Goal: Information Seeking & Learning: Learn about a topic

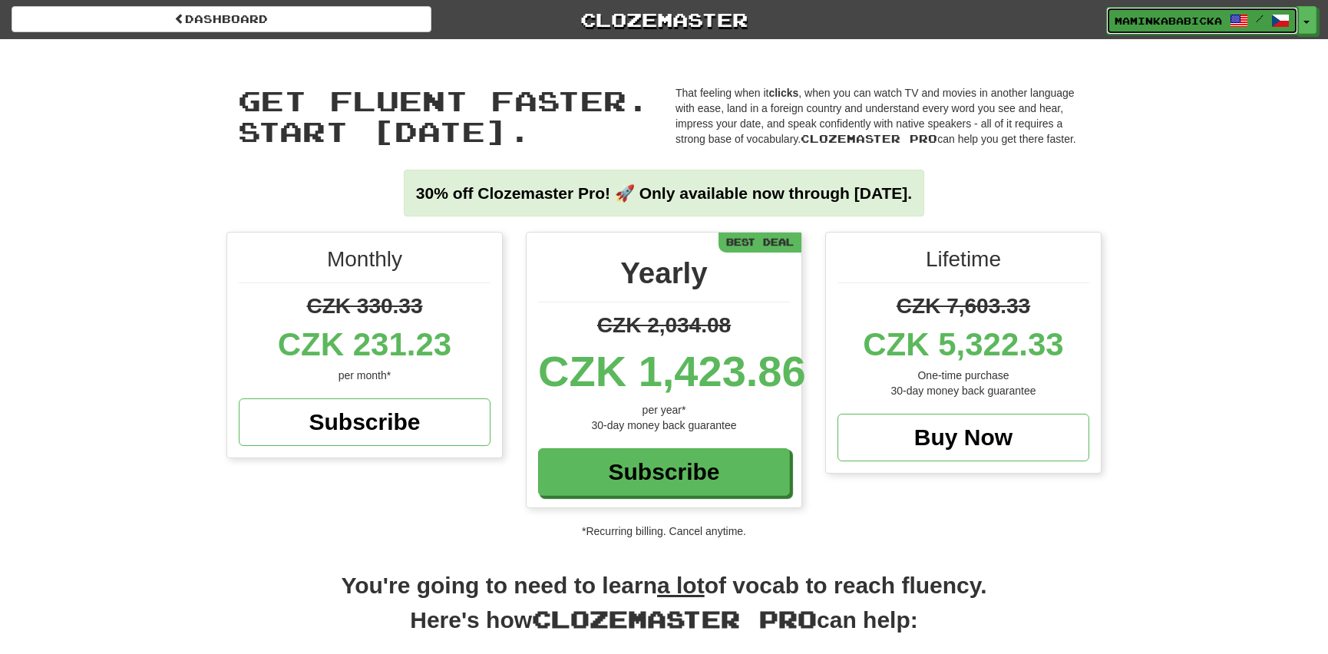
click at [1161, 18] on span "maminkababicka" at bounding box center [1168, 21] width 107 height 14
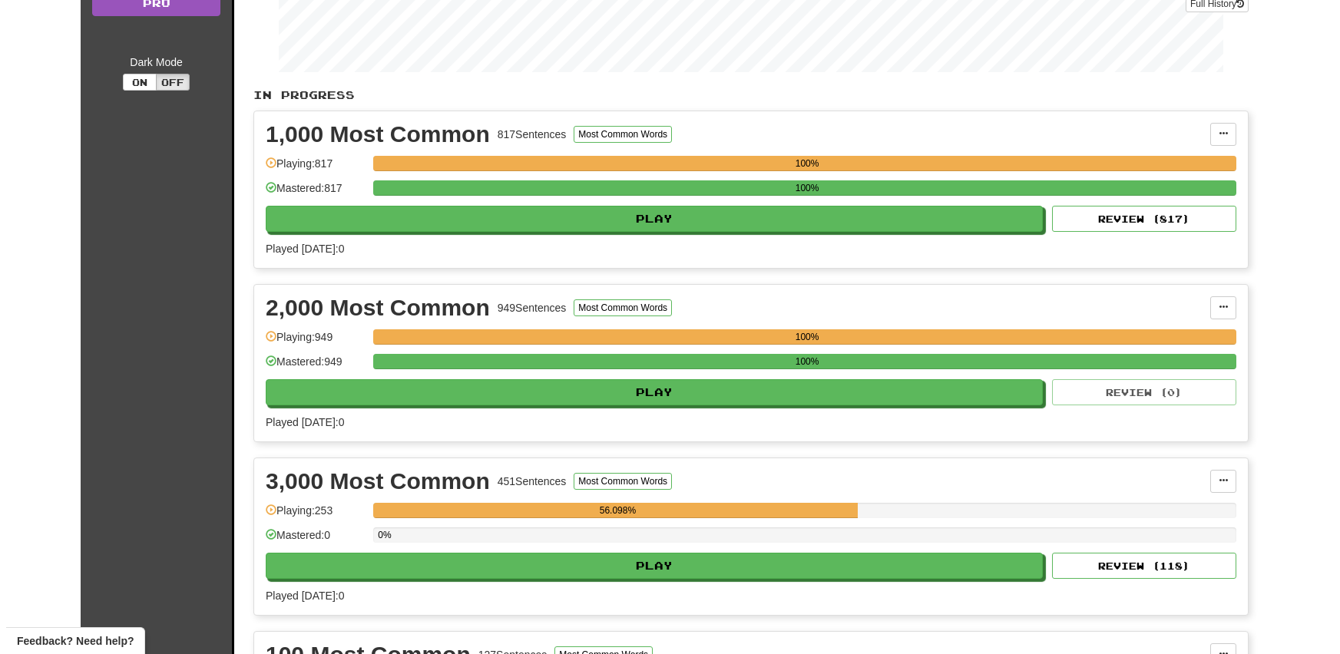
scroll to position [279, 0]
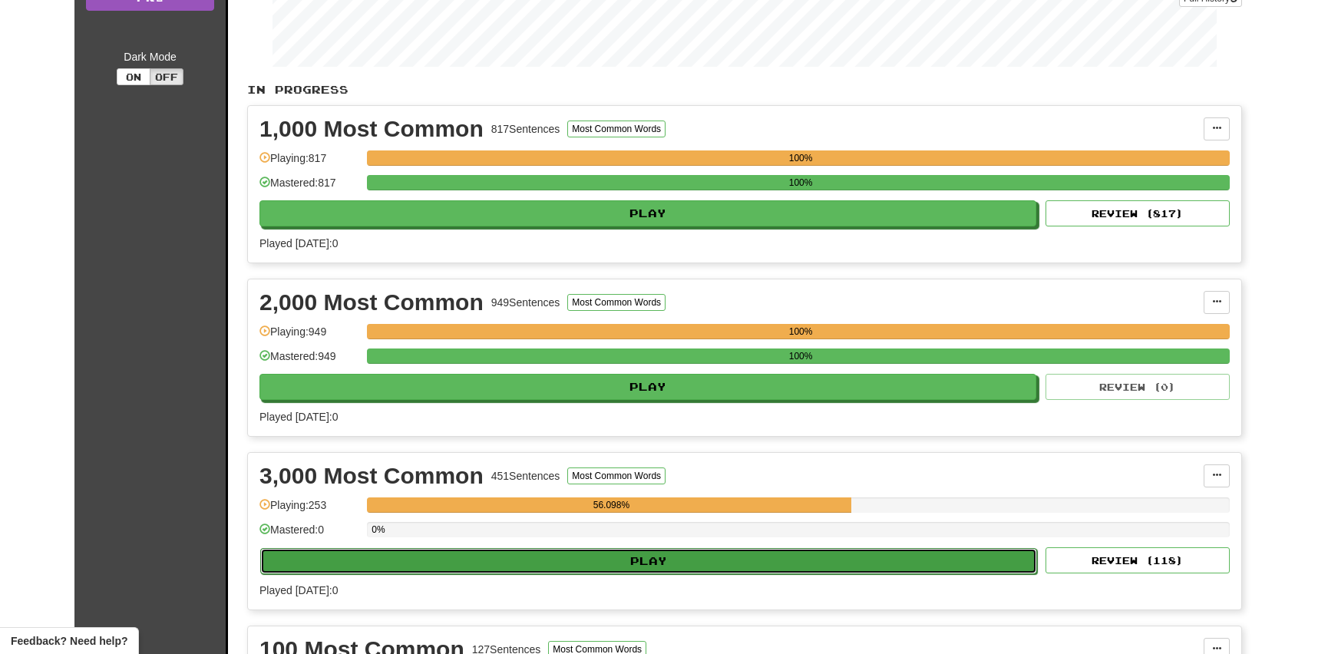
click at [661, 553] on button "Play" at bounding box center [648, 561] width 777 height 26
select select "**"
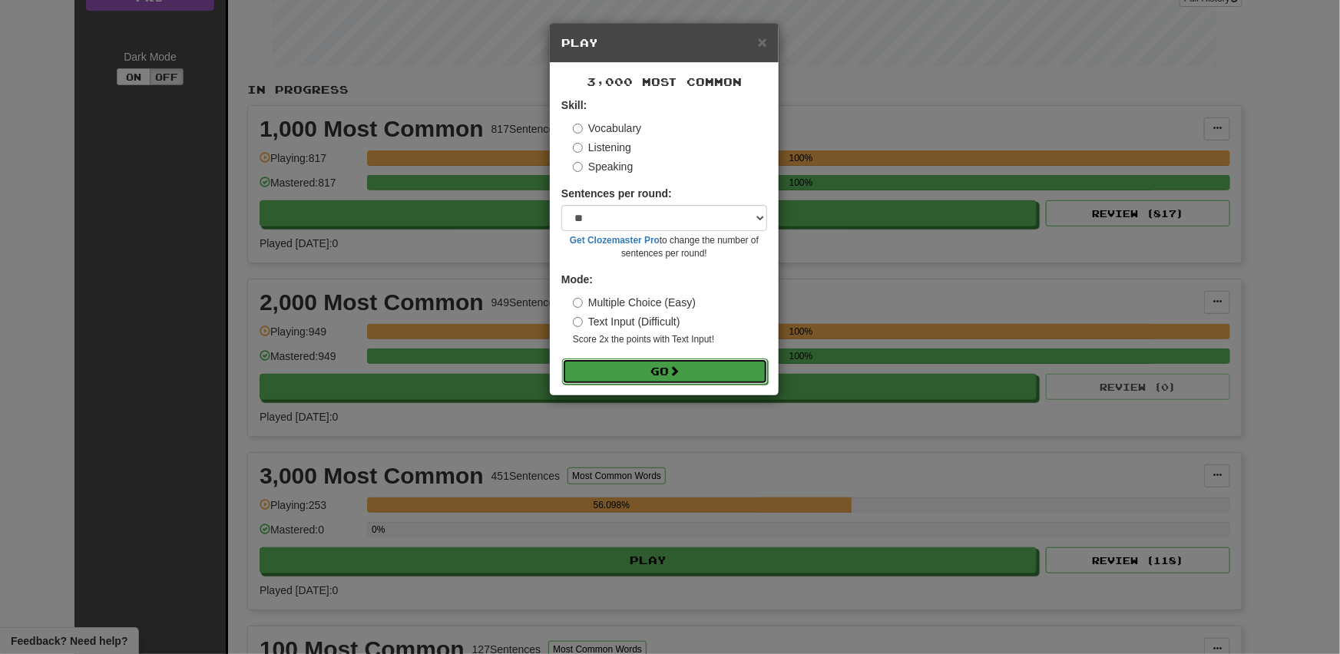
click at [679, 367] on span at bounding box center [674, 370] width 11 height 11
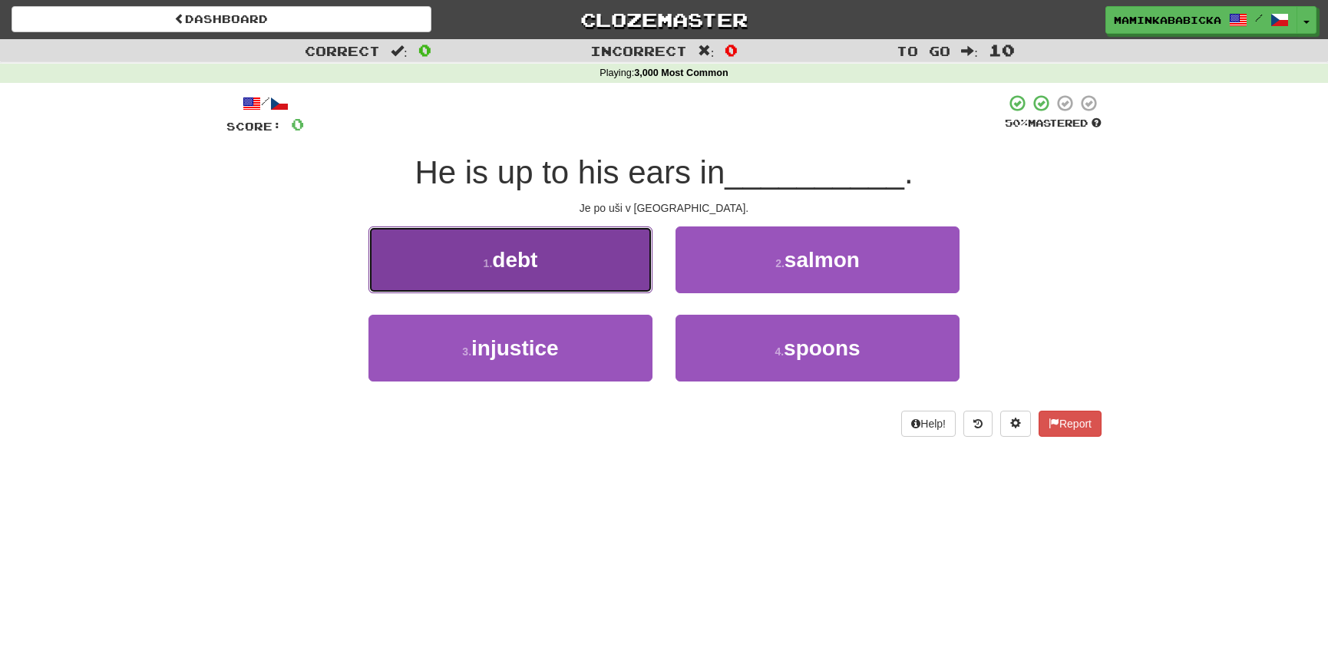
click at [534, 253] on span "debt" at bounding box center [514, 260] width 45 height 24
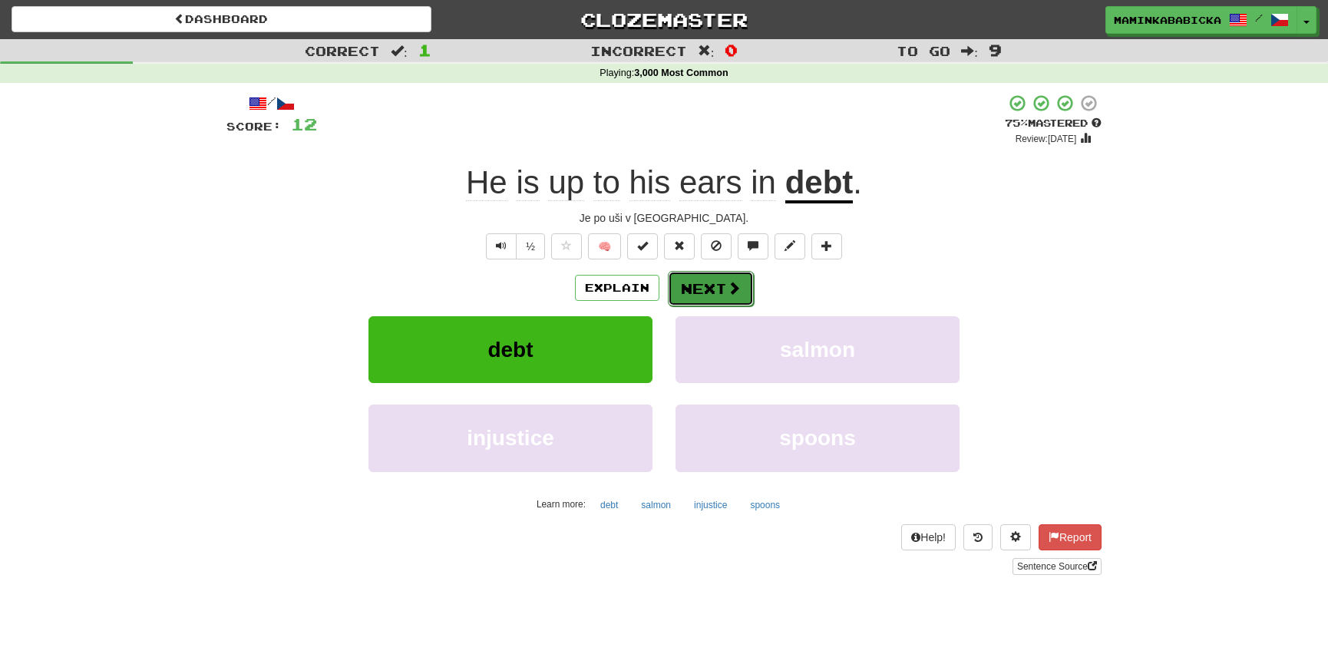
click at [713, 286] on button "Next" at bounding box center [711, 288] width 86 height 35
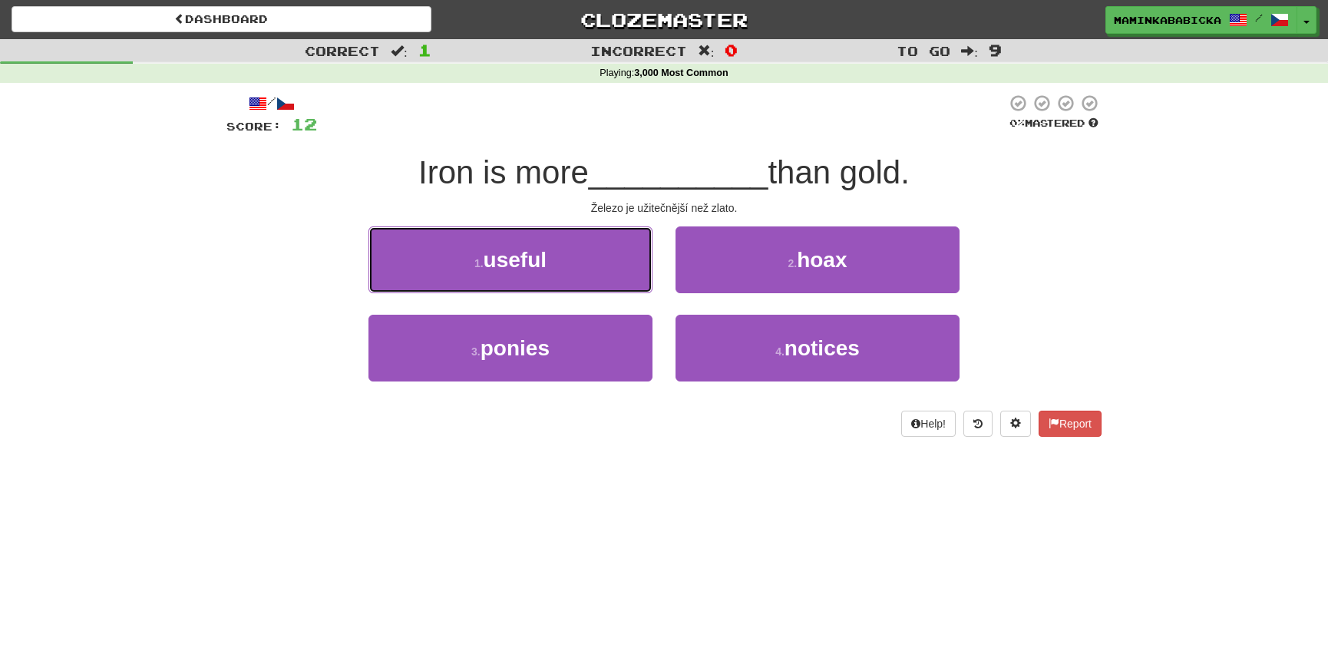
click at [526, 261] on span "useful" at bounding box center [515, 260] width 63 height 24
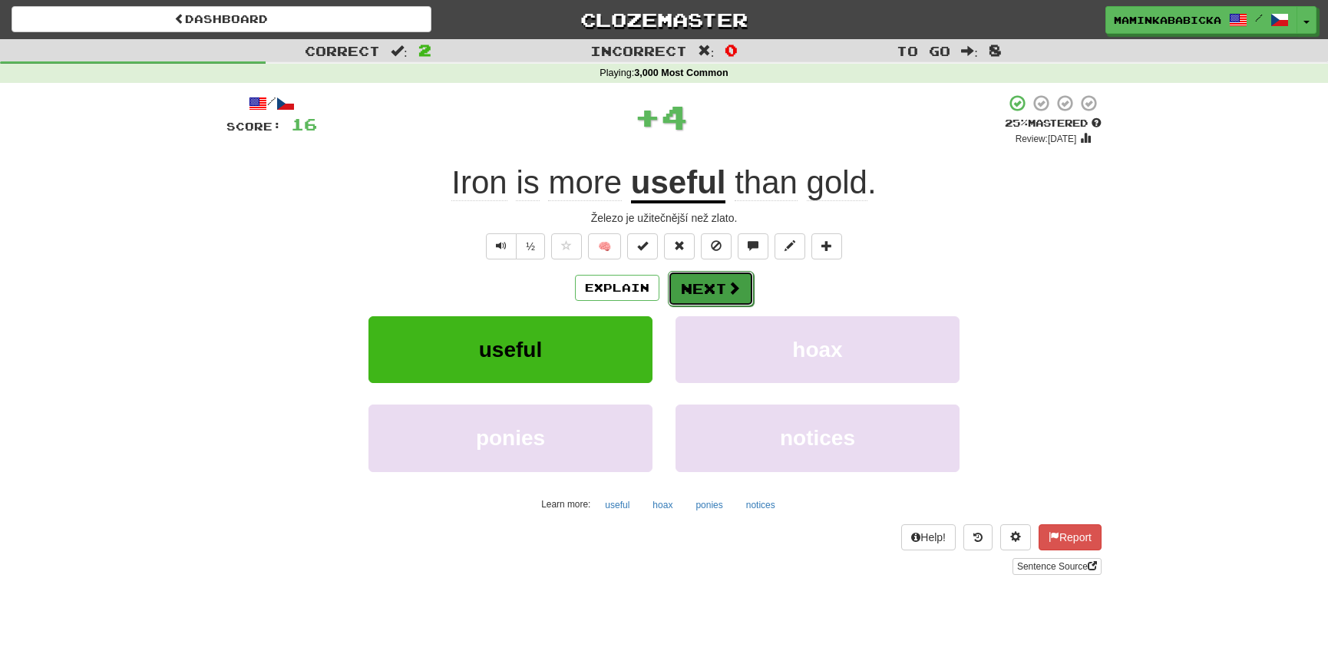
click at [707, 284] on button "Next" at bounding box center [711, 288] width 86 height 35
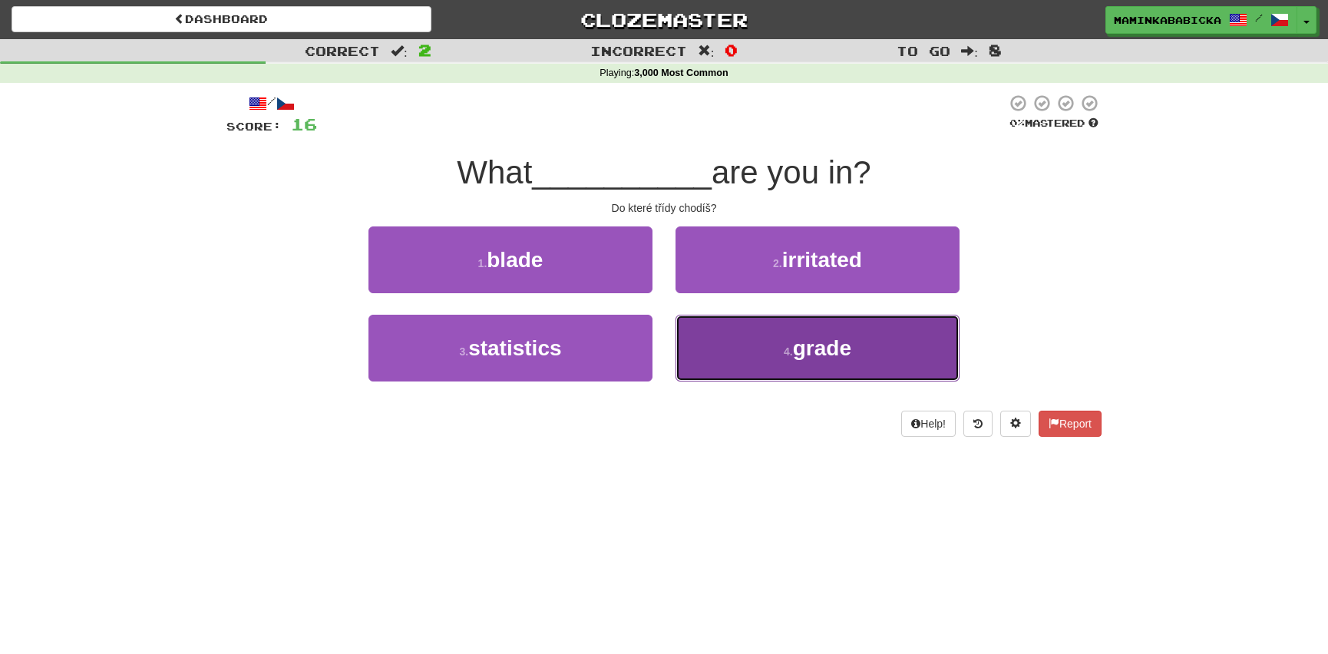
click at [824, 345] on span "grade" at bounding box center [822, 348] width 58 height 24
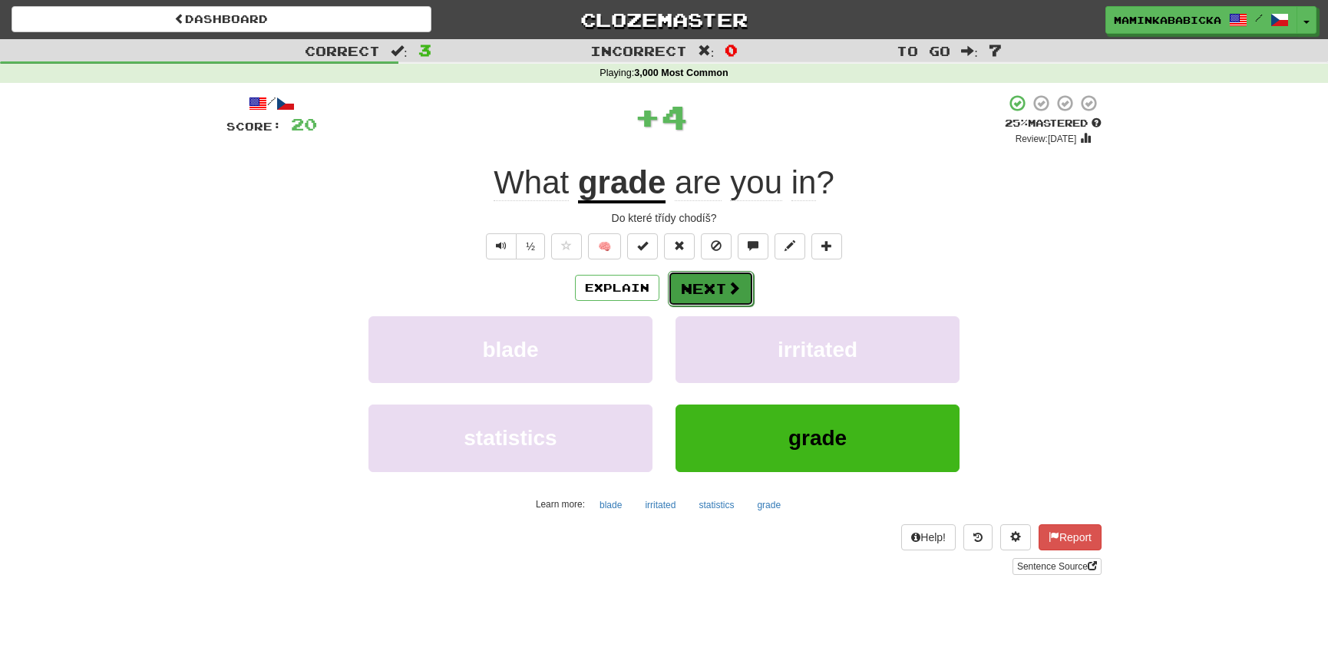
click at [713, 279] on button "Next" at bounding box center [711, 288] width 86 height 35
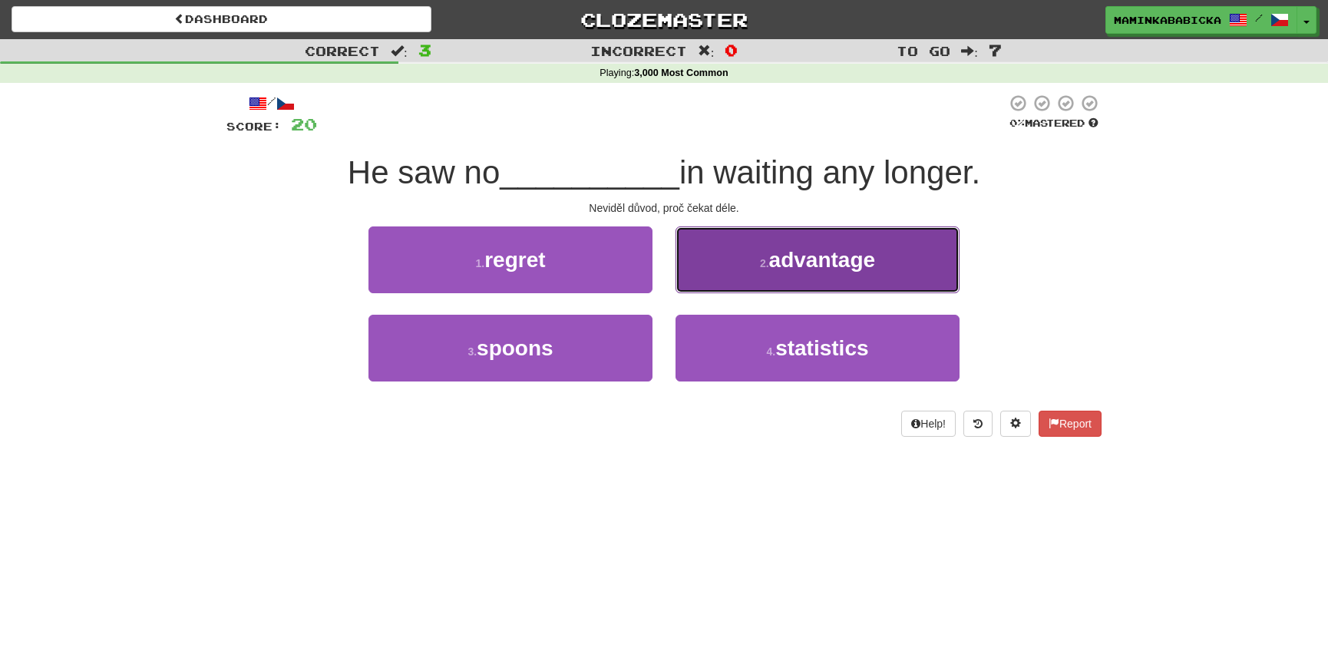
click at [836, 253] on span "advantage" at bounding box center [822, 260] width 107 height 24
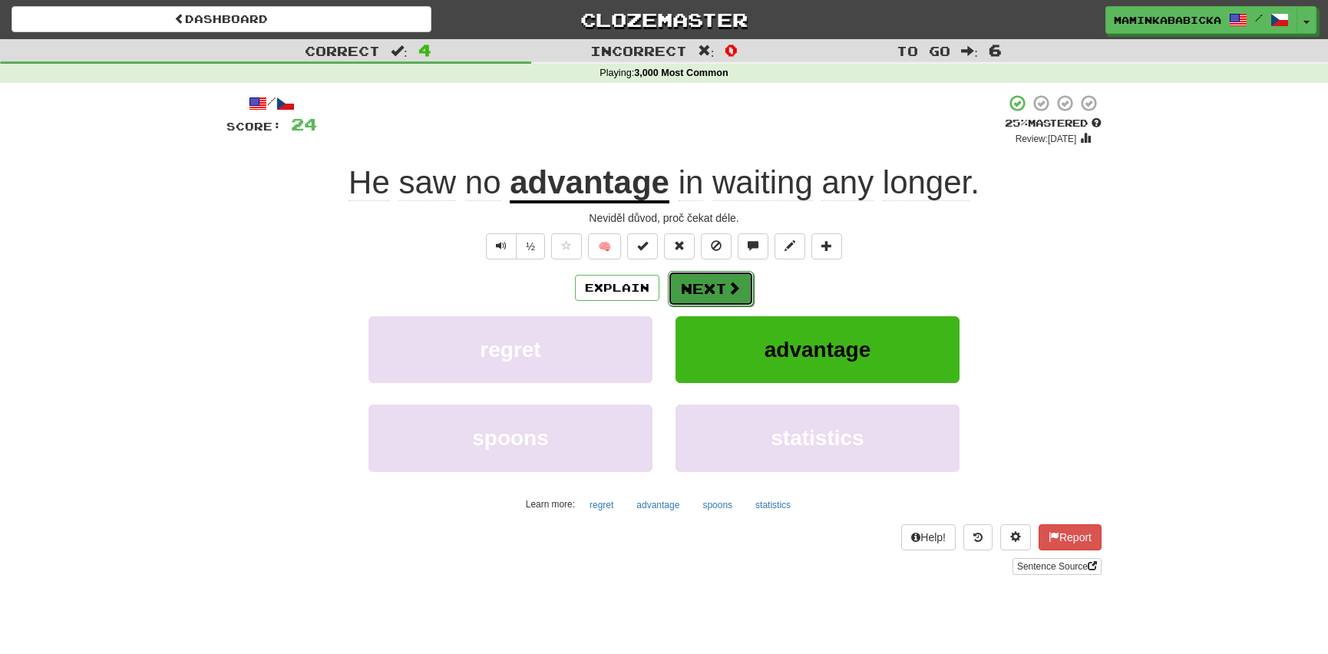
click at [720, 279] on button "Next" at bounding box center [711, 288] width 86 height 35
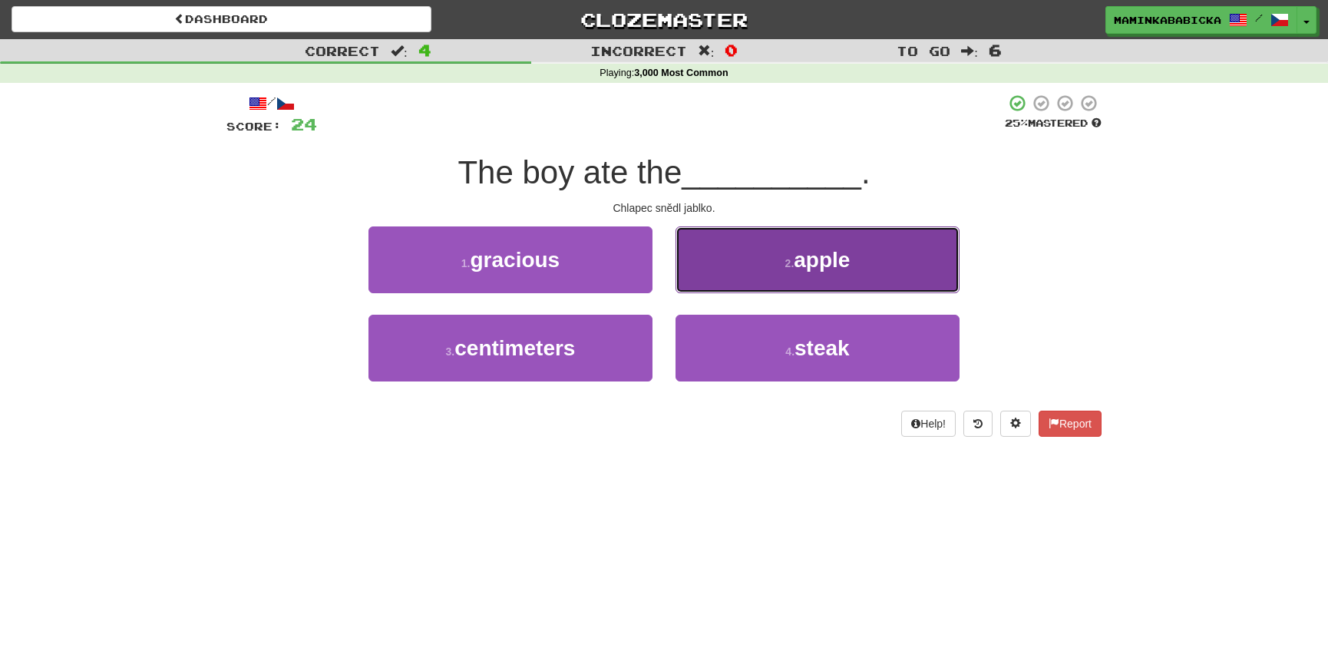
click at [821, 259] on span "apple" at bounding box center [822, 260] width 56 height 24
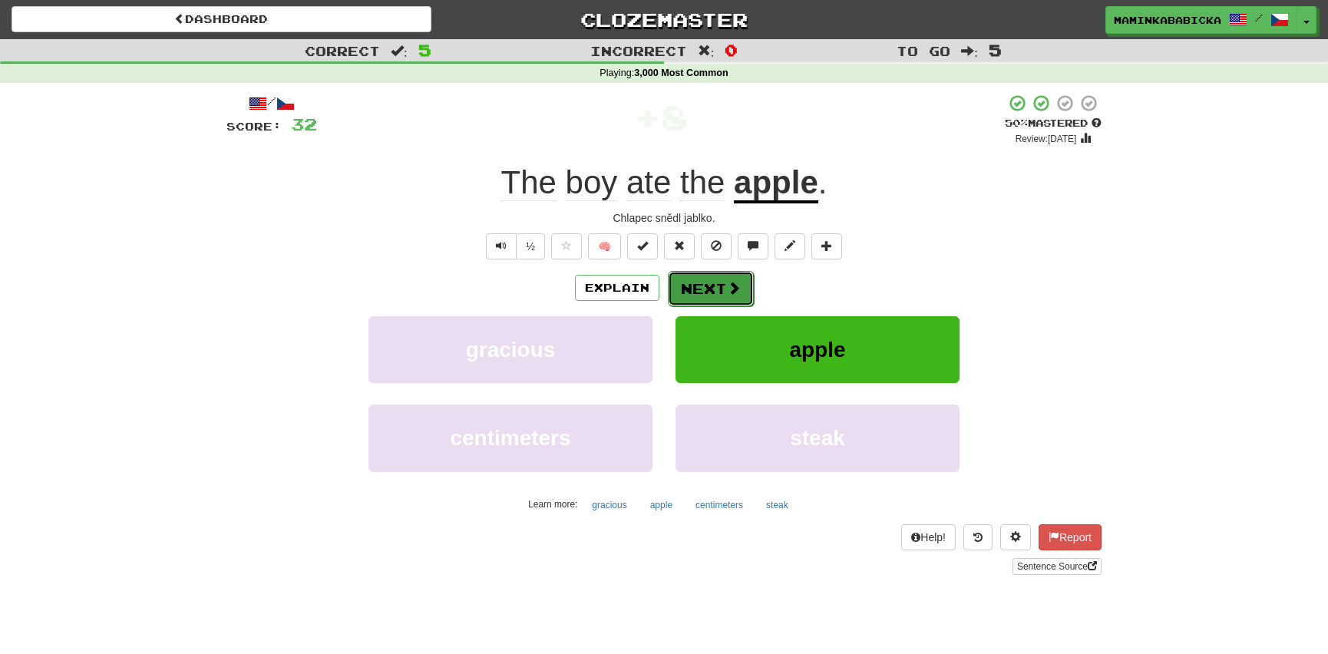
click at [712, 275] on button "Next" at bounding box center [711, 288] width 86 height 35
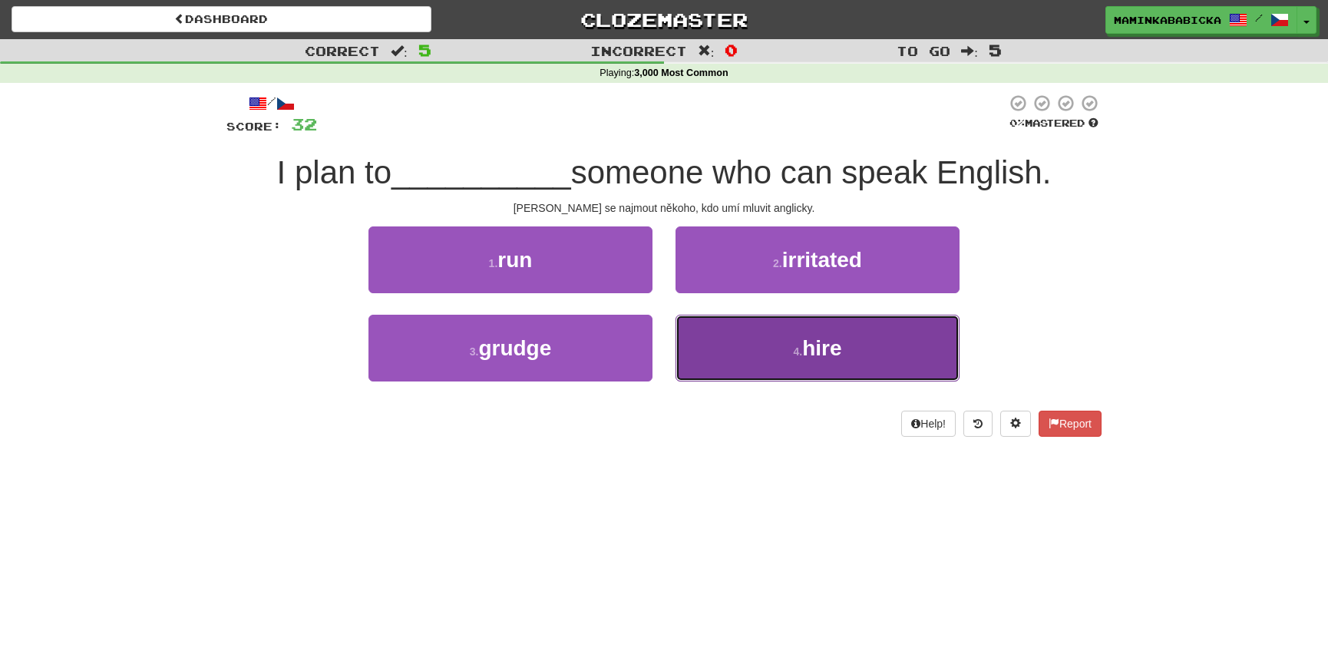
click at [813, 345] on span "hire" at bounding box center [821, 348] width 39 height 24
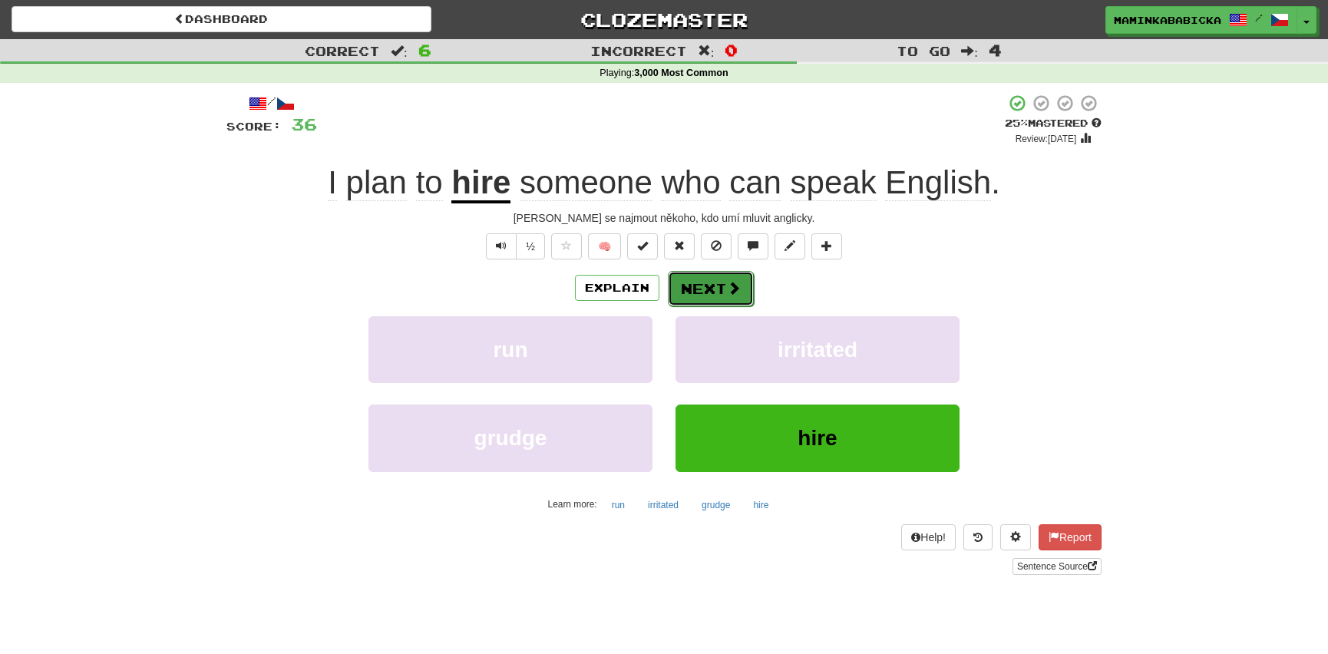
click at [721, 284] on button "Next" at bounding box center [711, 288] width 86 height 35
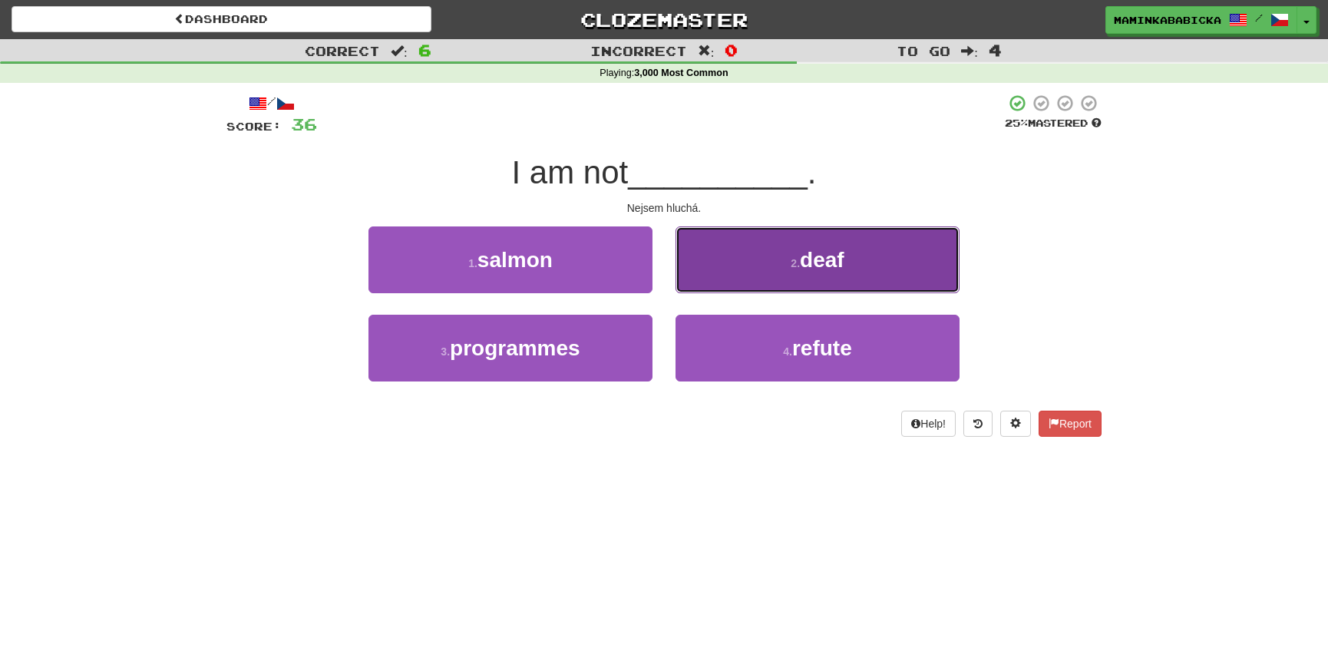
click at [829, 257] on span "deaf" at bounding box center [822, 260] width 45 height 24
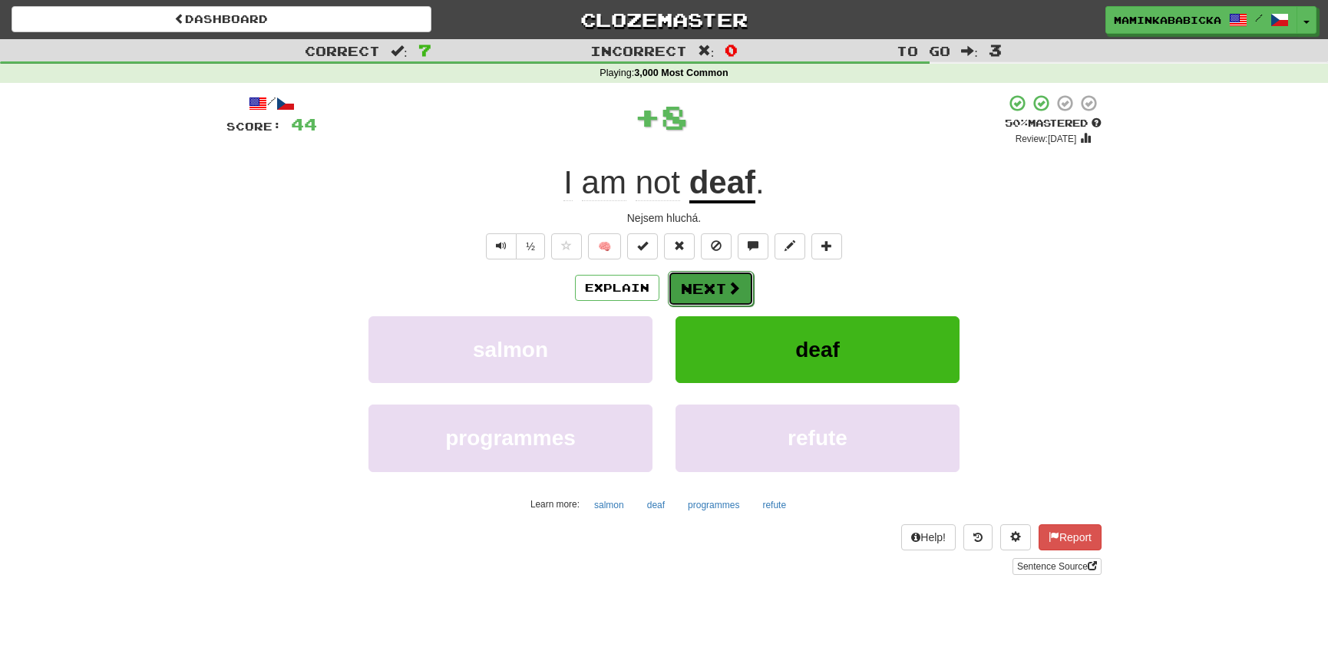
click at [719, 283] on button "Next" at bounding box center [711, 288] width 86 height 35
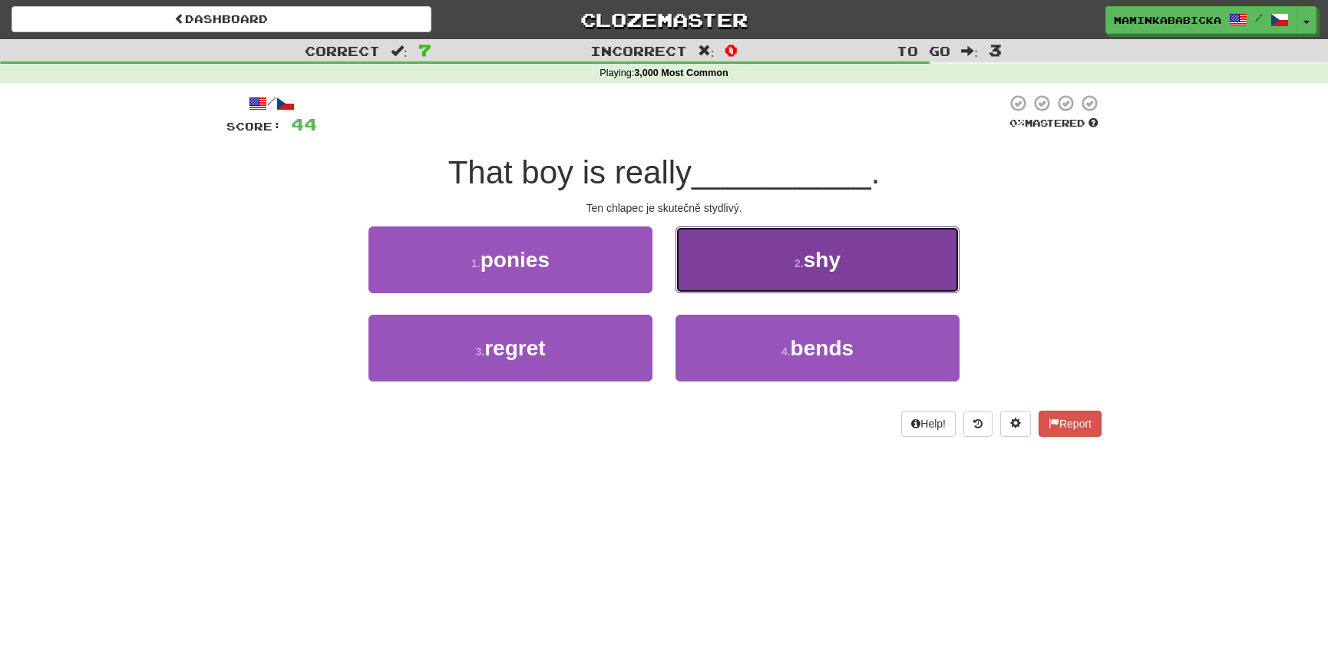
click at [844, 262] on button "2 . shy" at bounding box center [818, 259] width 284 height 67
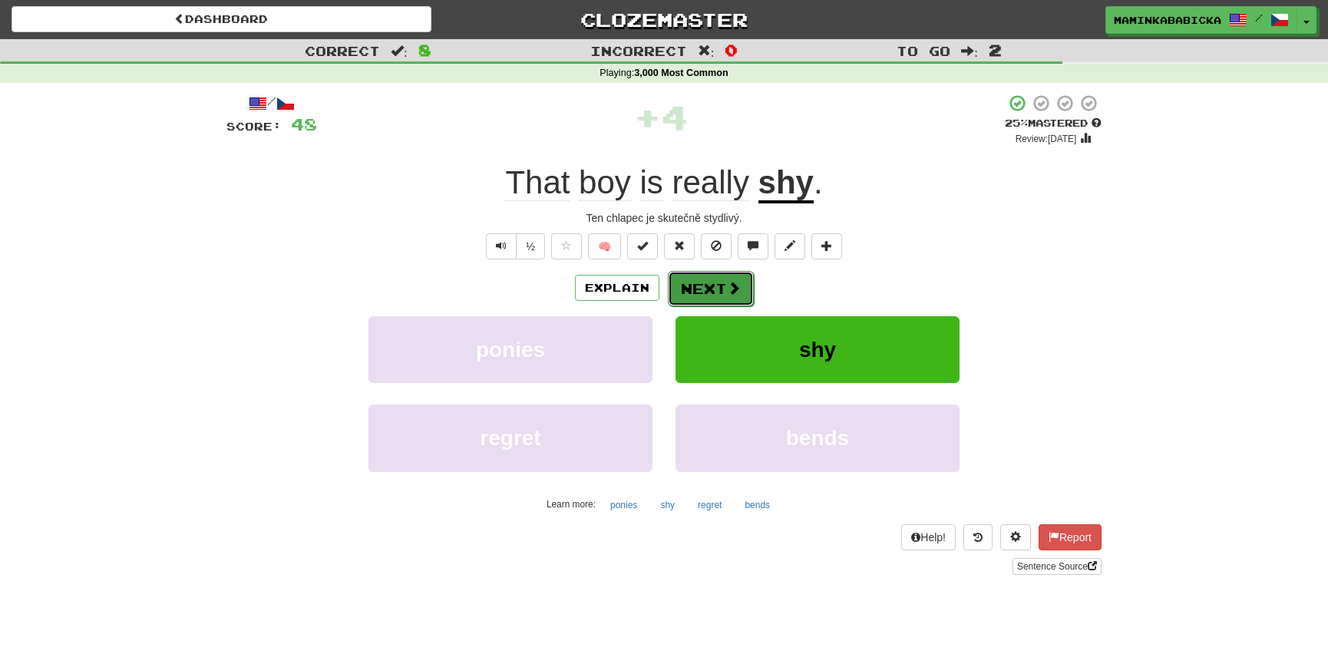
click at [711, 284] on button "Next" at bounding box center [711, 288] width 86 height 35
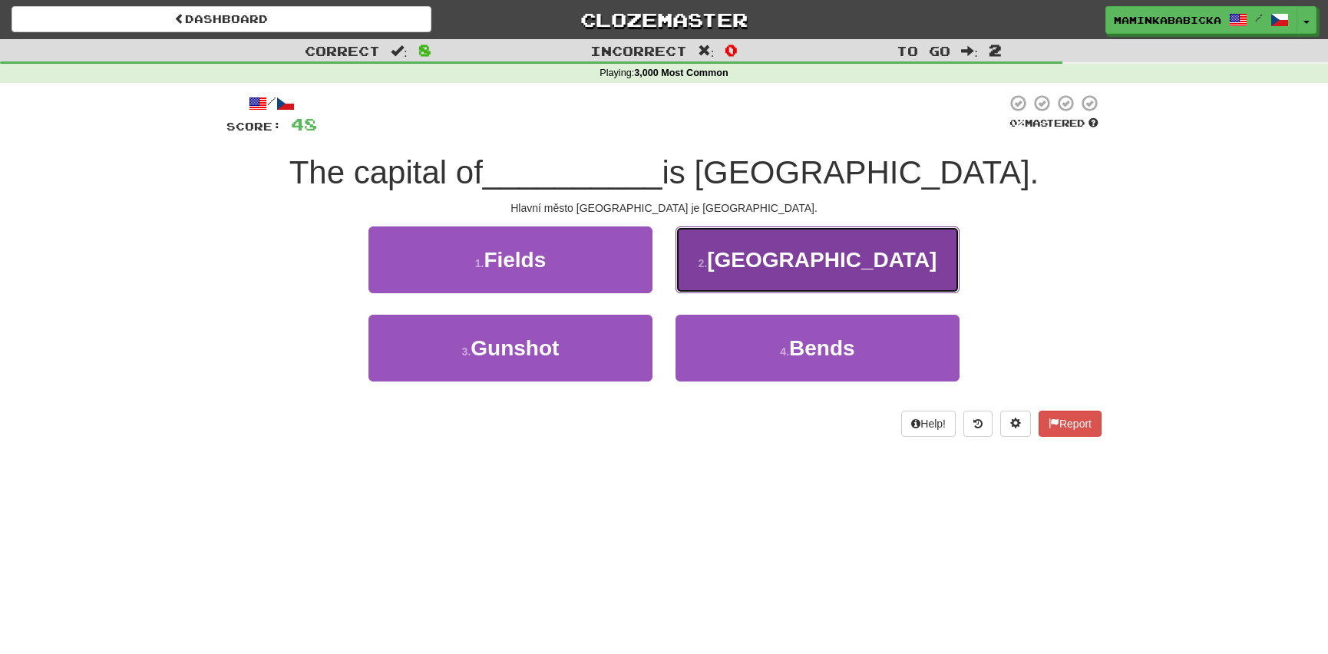
click at [856, 259] on button "2 . Italy" at bounding box center [818, 259] width 284 height 67
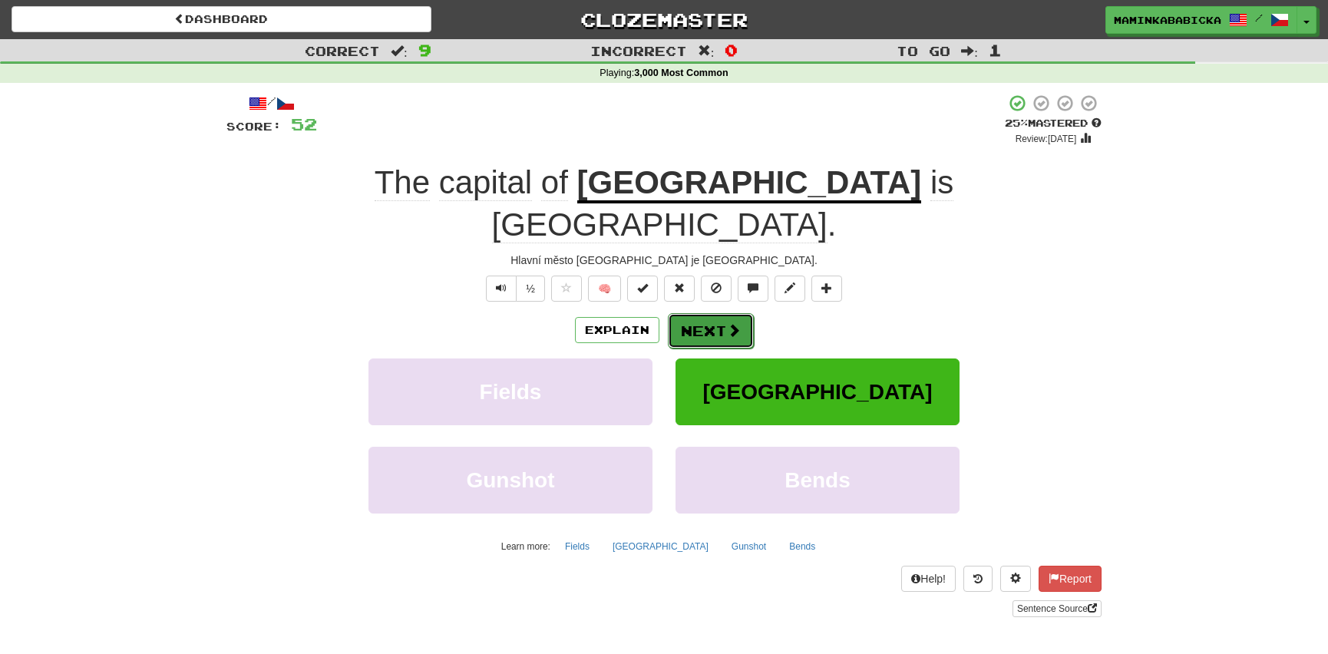
click at [707, 313] on button "Next" at bounding box center [711, 330] width 86 height 35
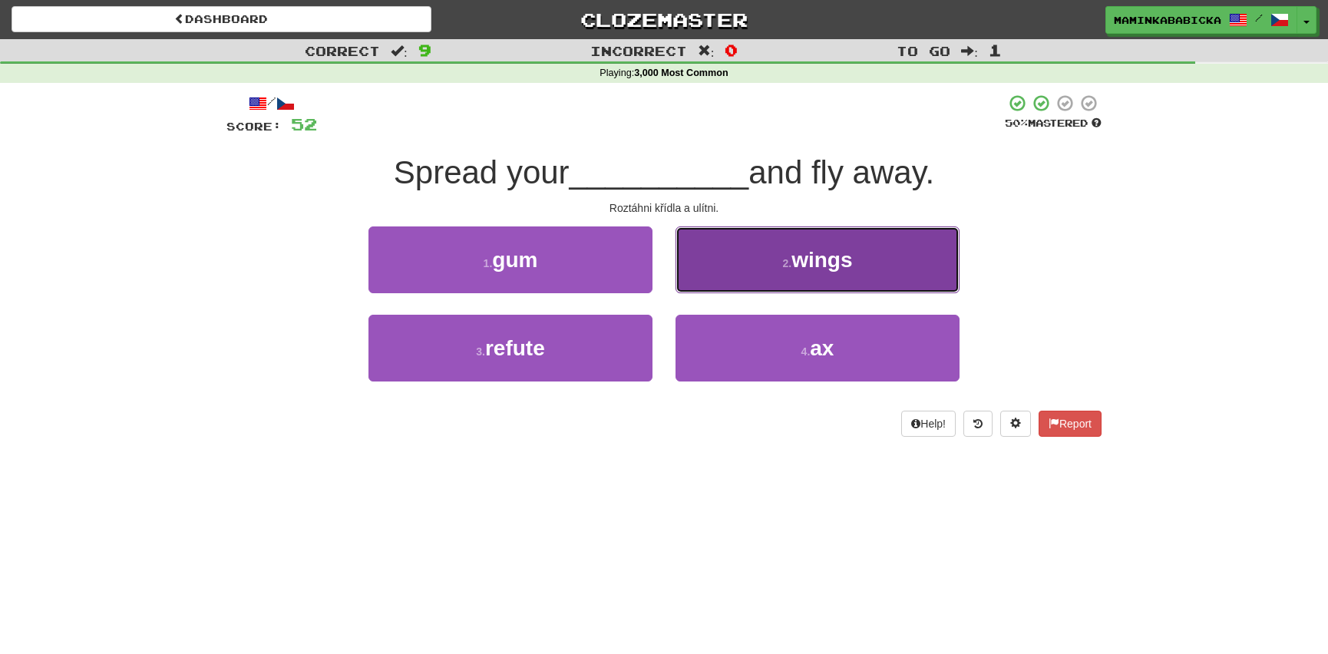
click at [829, 260] on span "wings" at bounding box center [821, 260] width 61 height 24
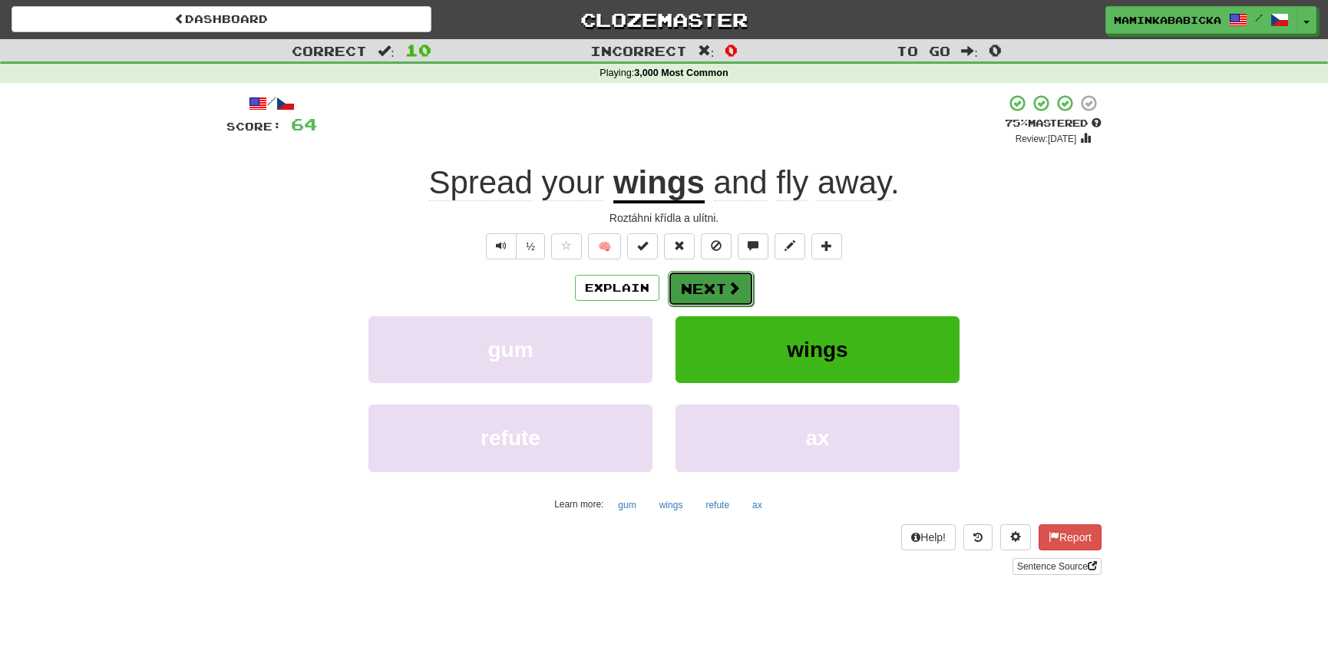
click at [709, 282] on button "Next" at bounding box center [711, 288] width 86 height 35
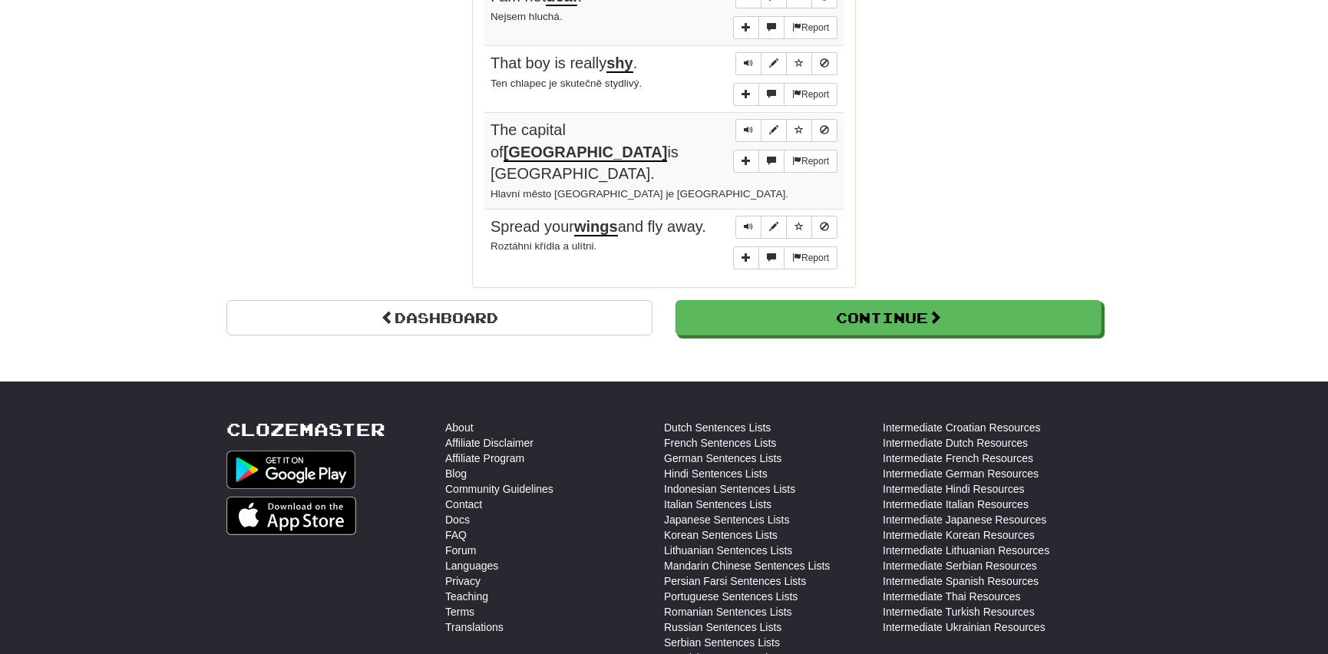
scroll to position [1396, 0]
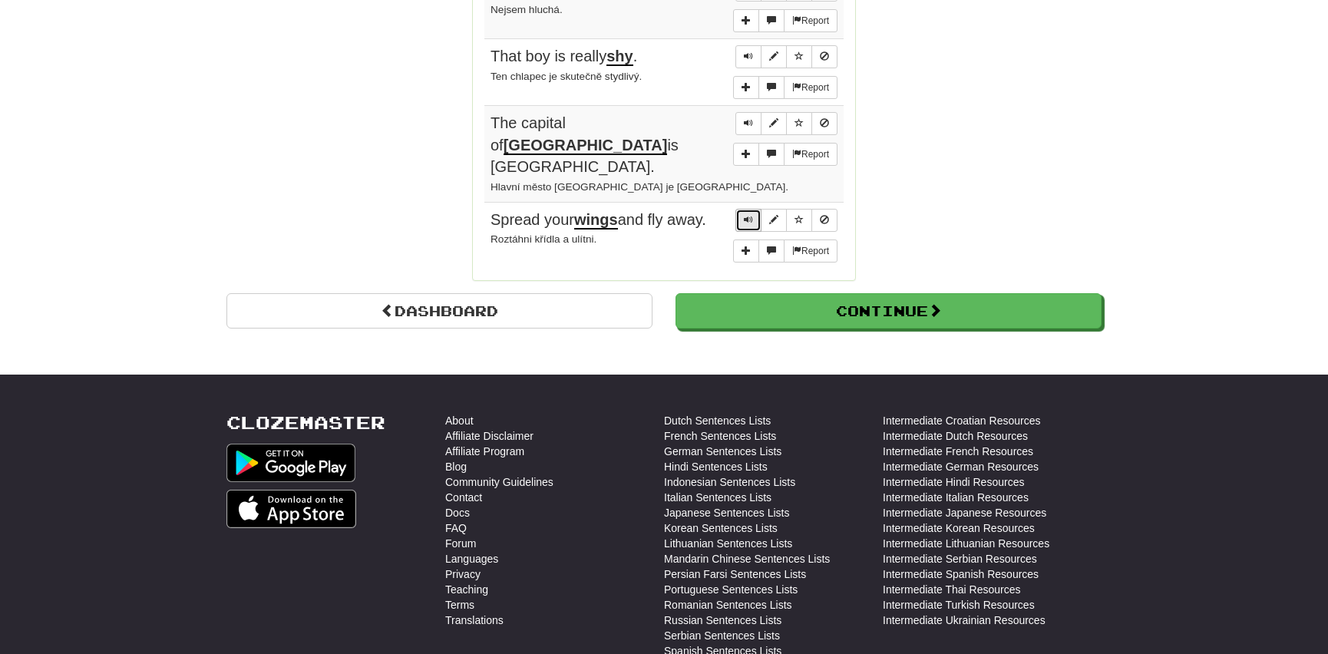
click at [752, 215] on span "Sentence controls" at bounding box center [748, 219] width 9 height 9
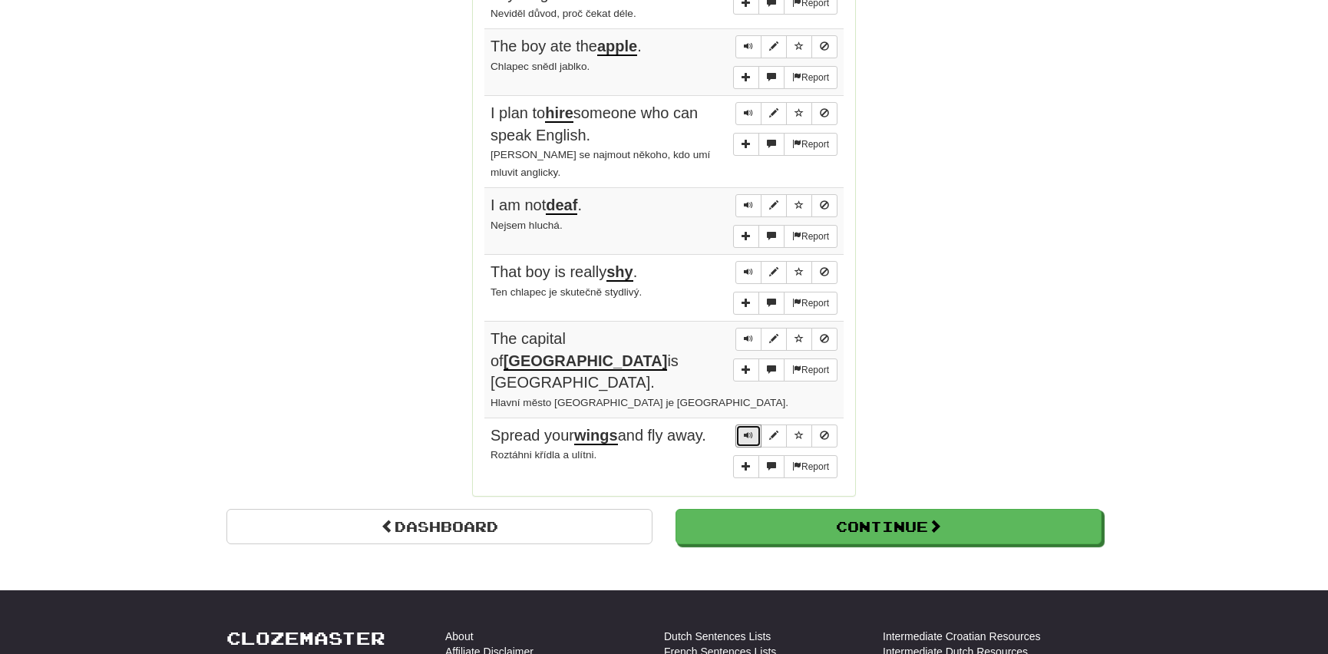
scroll to position [1256, 0]
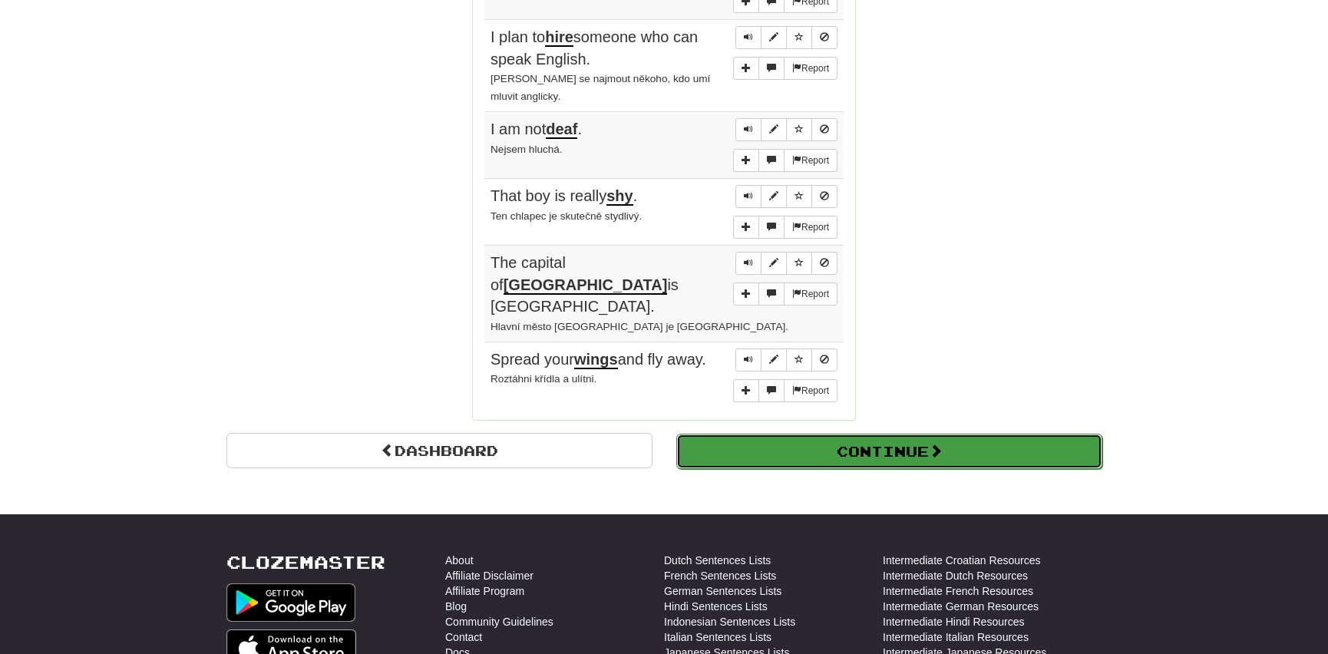
click at [780, 434] on button "Continue" at bounding box center [889, 451] width 426 height 35
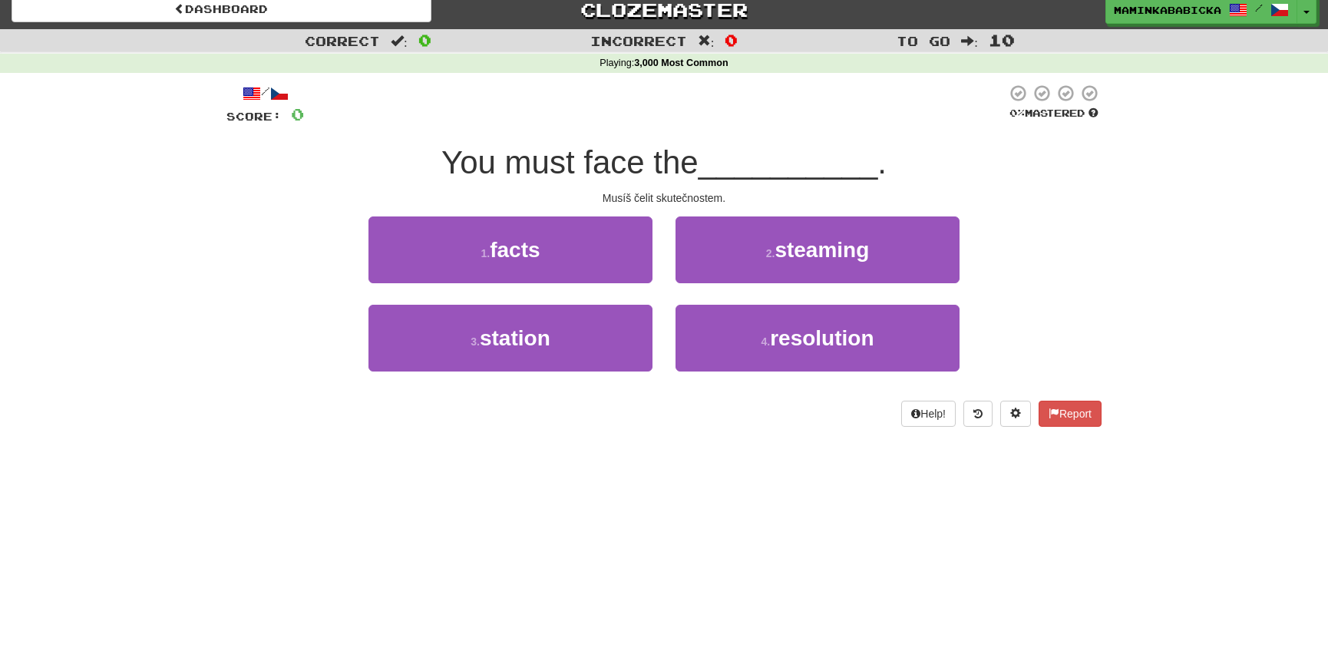
scroll to position [0, 0]
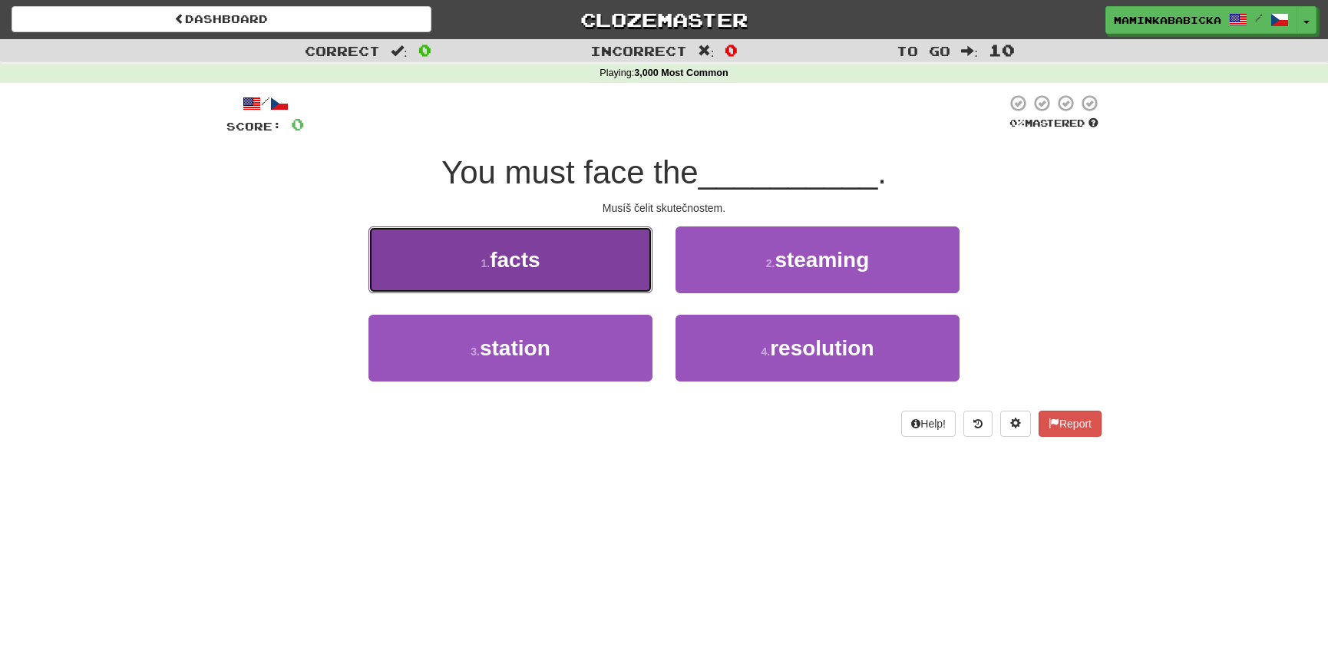
click at [526, 256] on span "facts" at bounding box center [515, 260] width 50 height 24
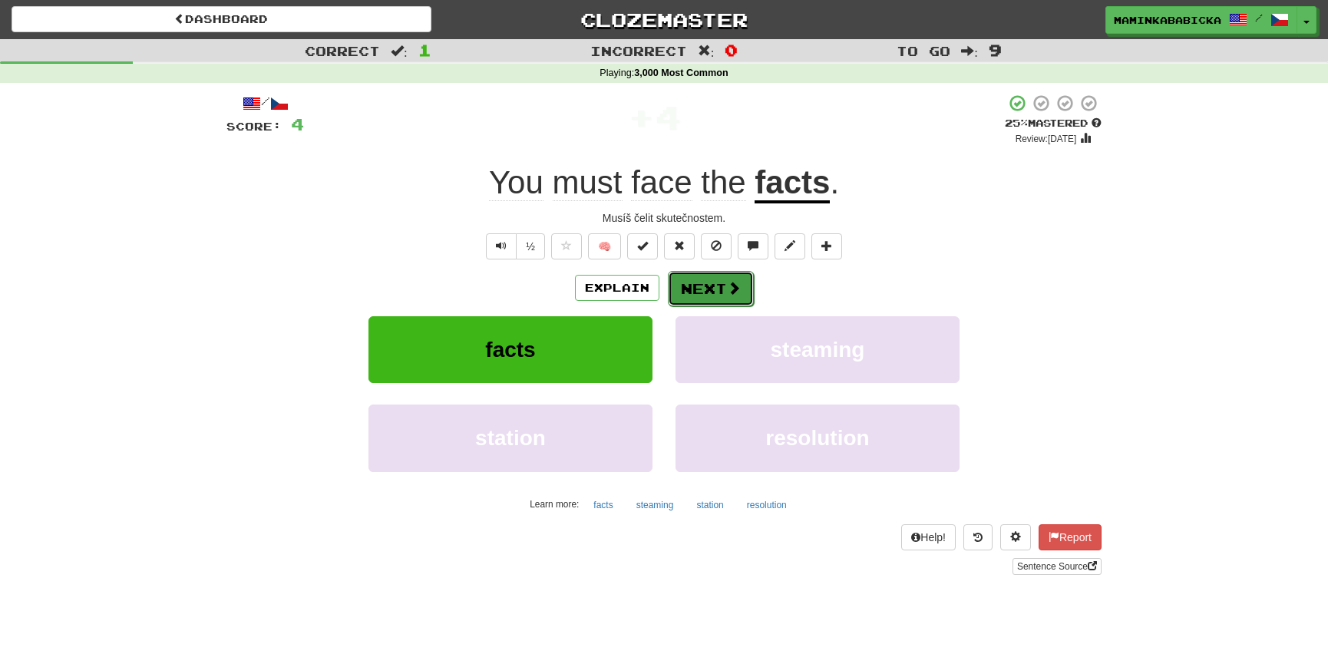
click at [705, 285] on button "Next" at bounding box center [711, 288] width 86 height 35
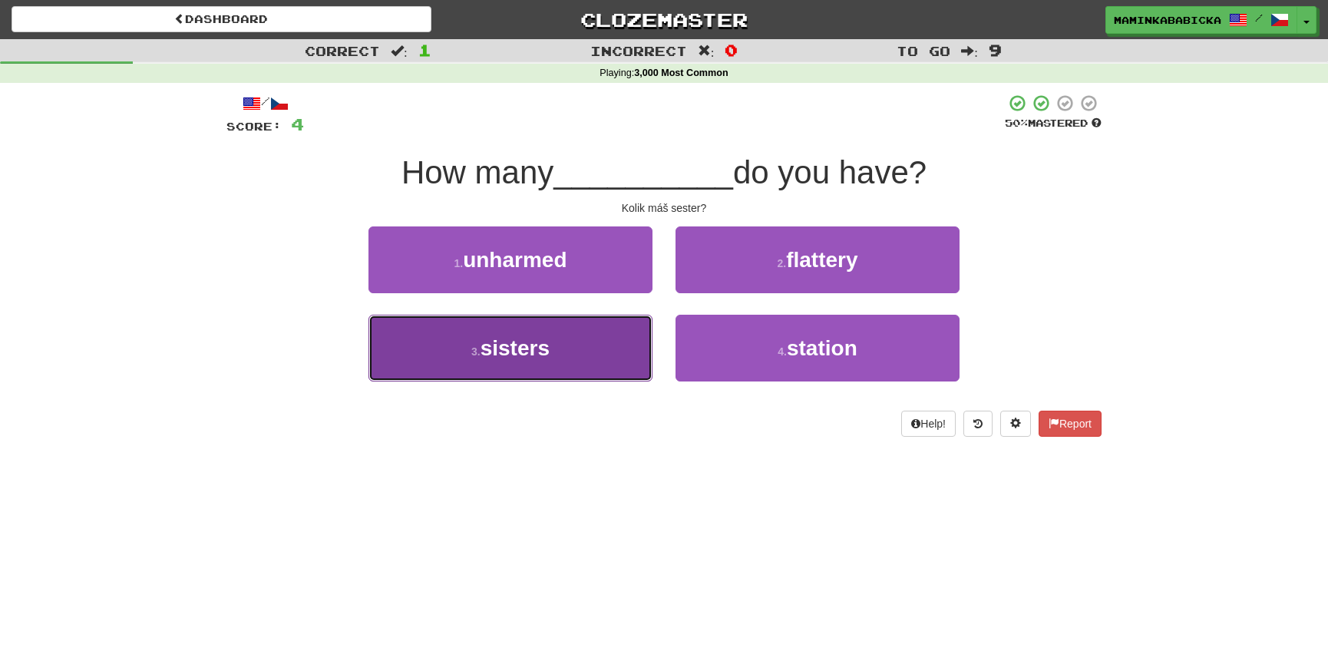
click at [510, 346] on span "sisters" at bounding box center [515, 348] width 69 height 24
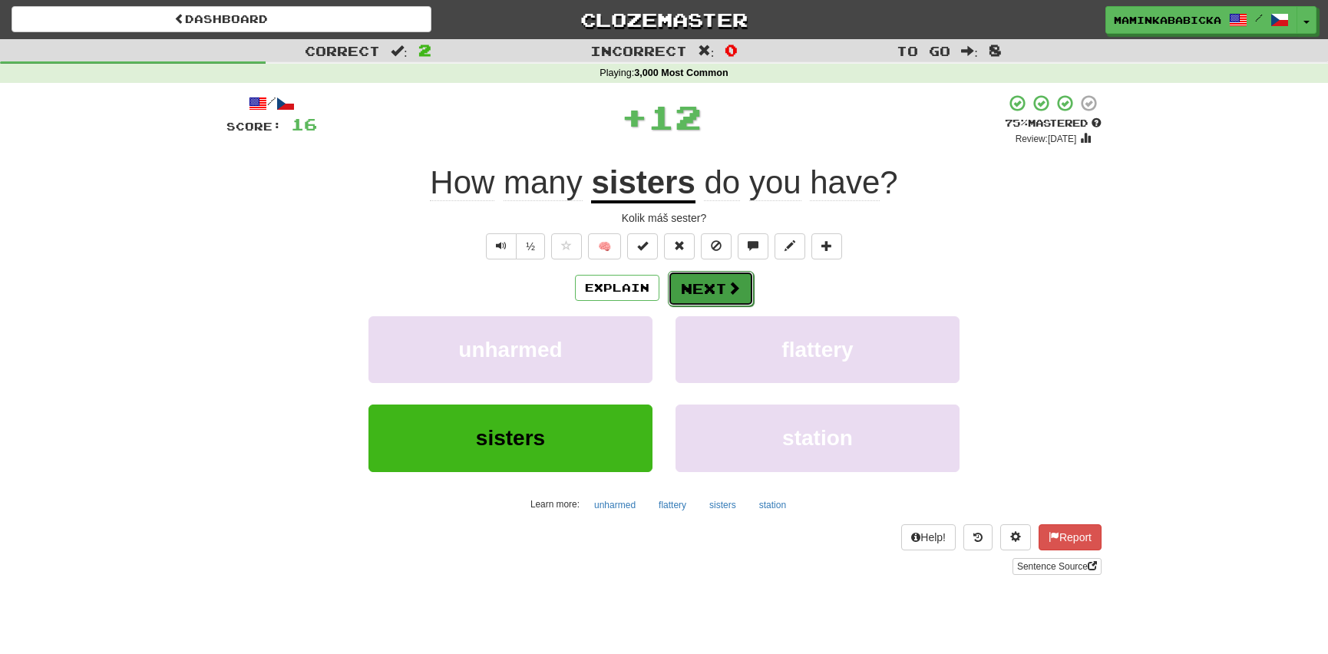
click at [721, 277] on button "Next" at bounding box center [711, 288] width 86 height 35
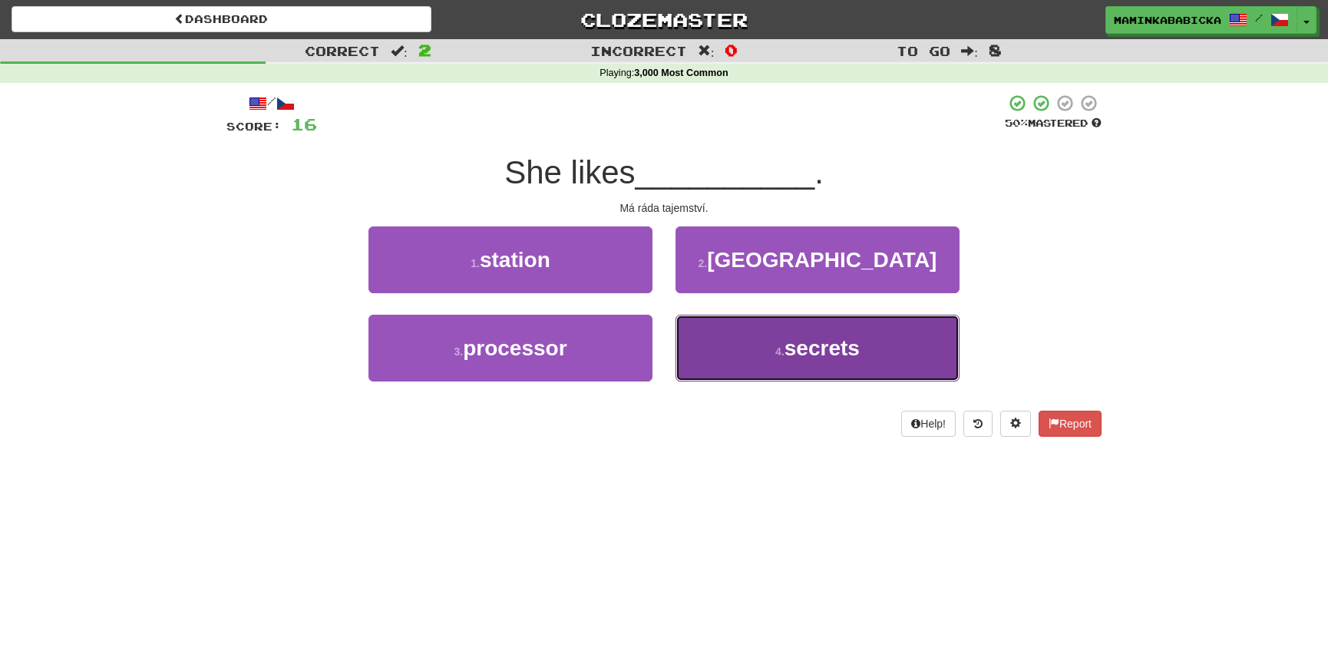
click at [819, 344] on span "secrets" at bounding box center [822, 348] width 75 height 24
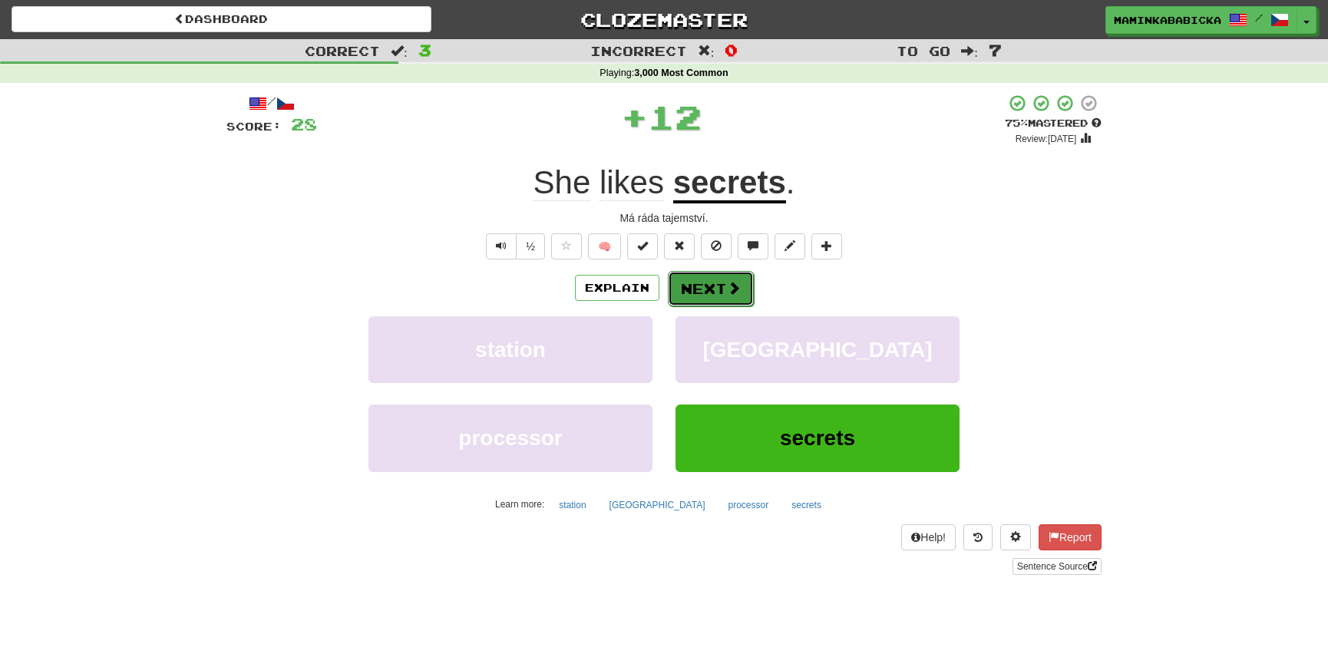
click at [720, 279] on button "Next" at bounding box center [711, 288] width 86 height 35
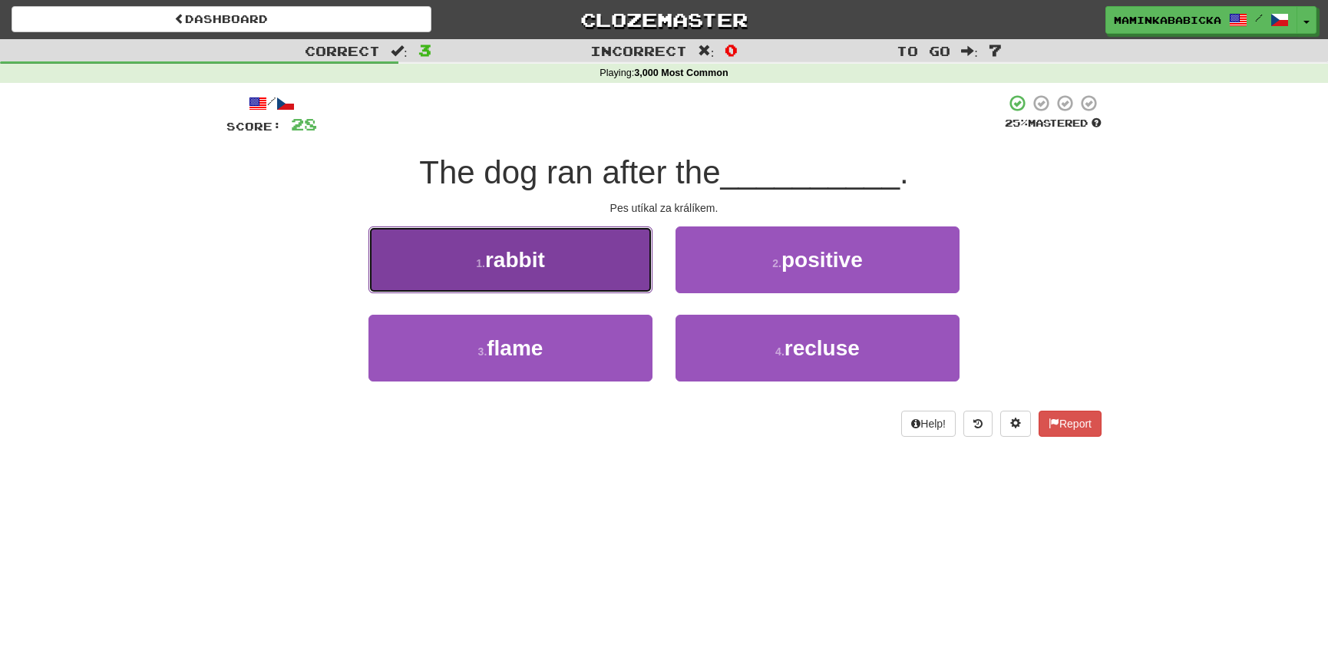
click at [566, 259] on button "1 . rabbit" at bounding box center [510, 259] width 284 height 67
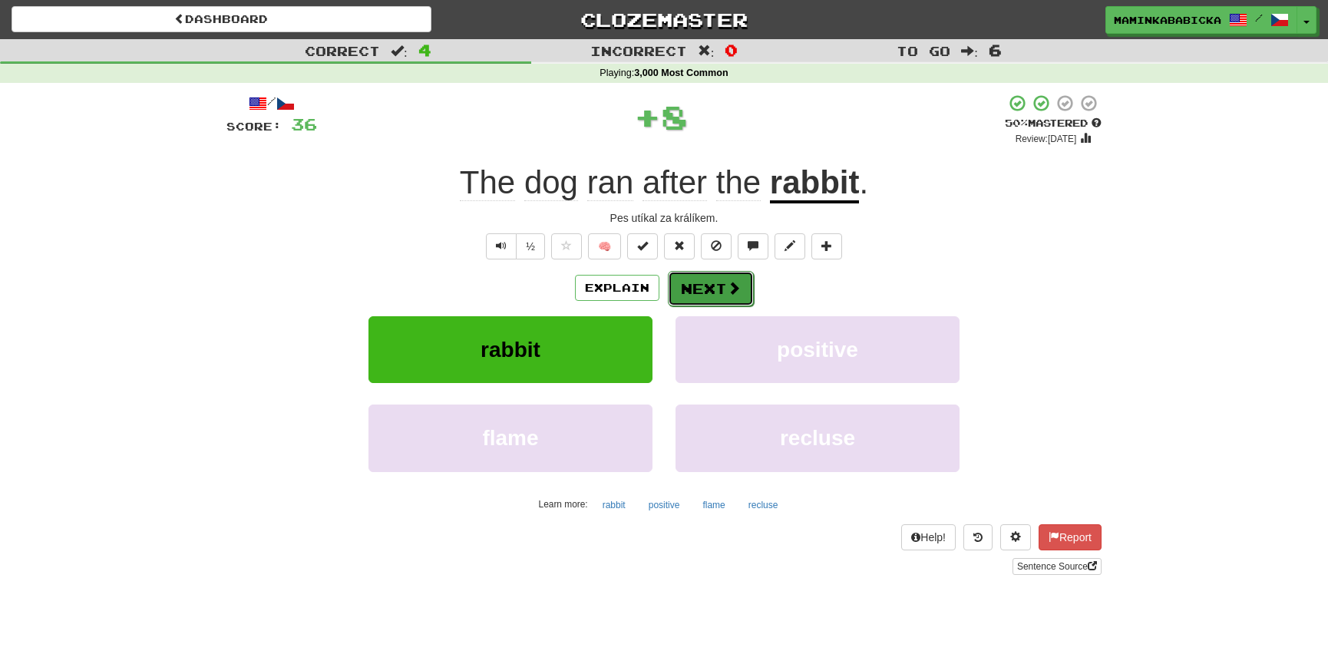
click at [710, 281] on button "Next" at bounding box center [711, 288] width 86 height 35
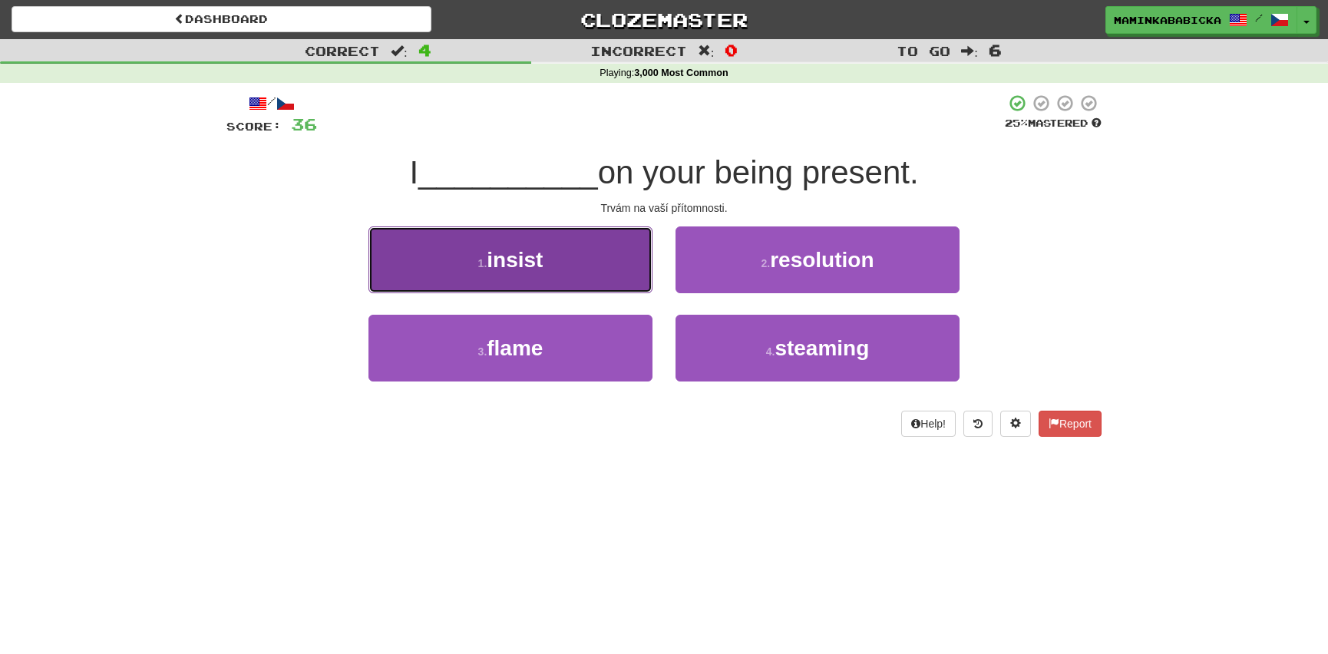
click at [499, 259] on span "insist" at bounding box center [515, 260] width 56 height 24
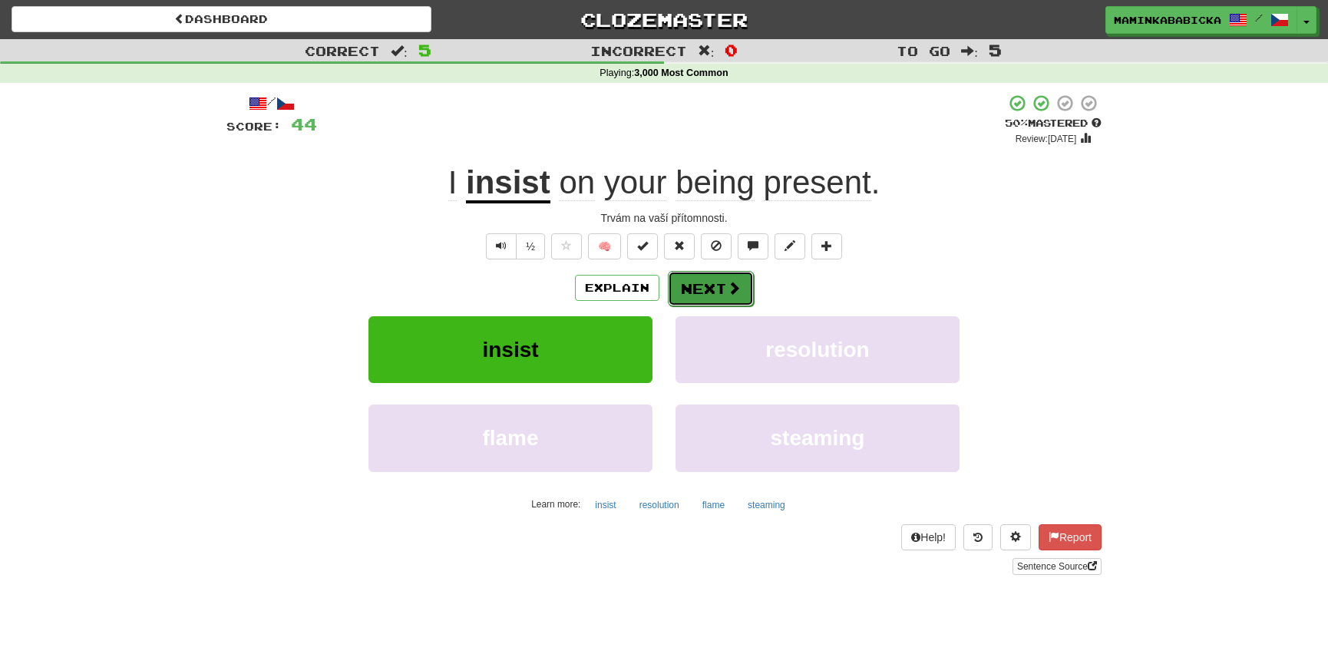
click at [709, 286] on button "Next" at bounding box center [711, 288] width 86 height 35
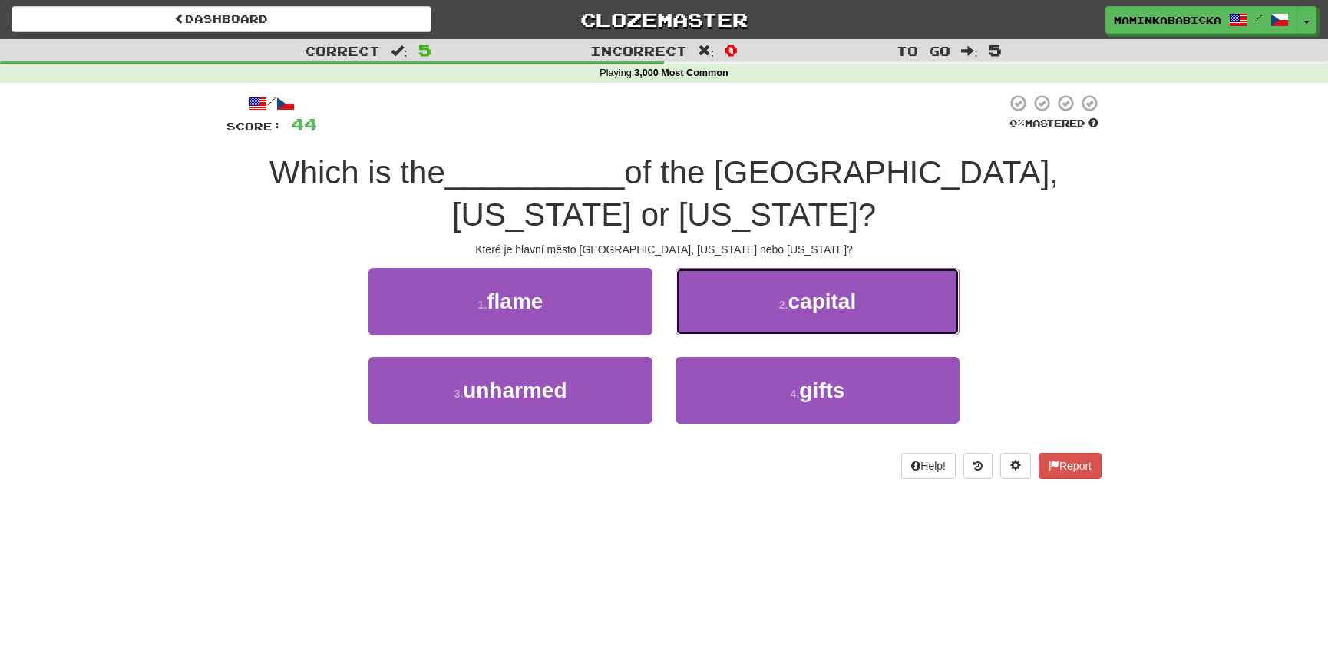
click at [807, 299] on span "capital" at bounding box center [822, 301] width 68 height 24
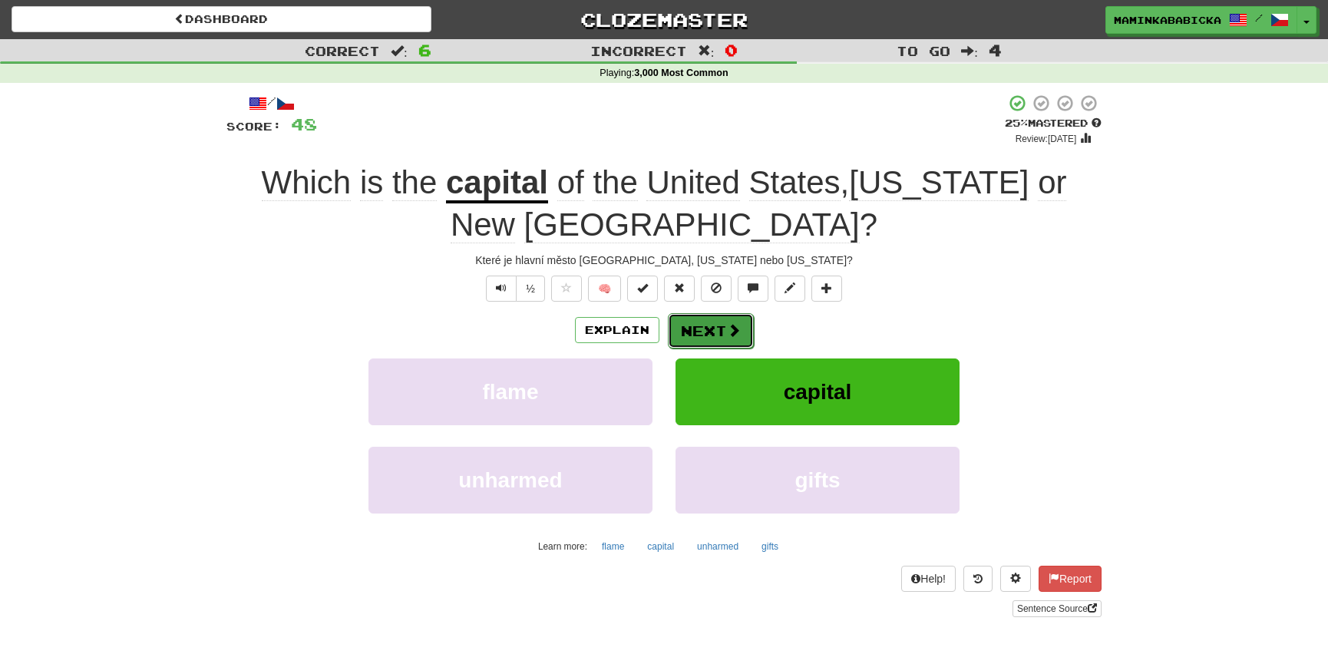
click at [705, 326] on button "Next" at bounding box center [711, 330] width 86 height 35
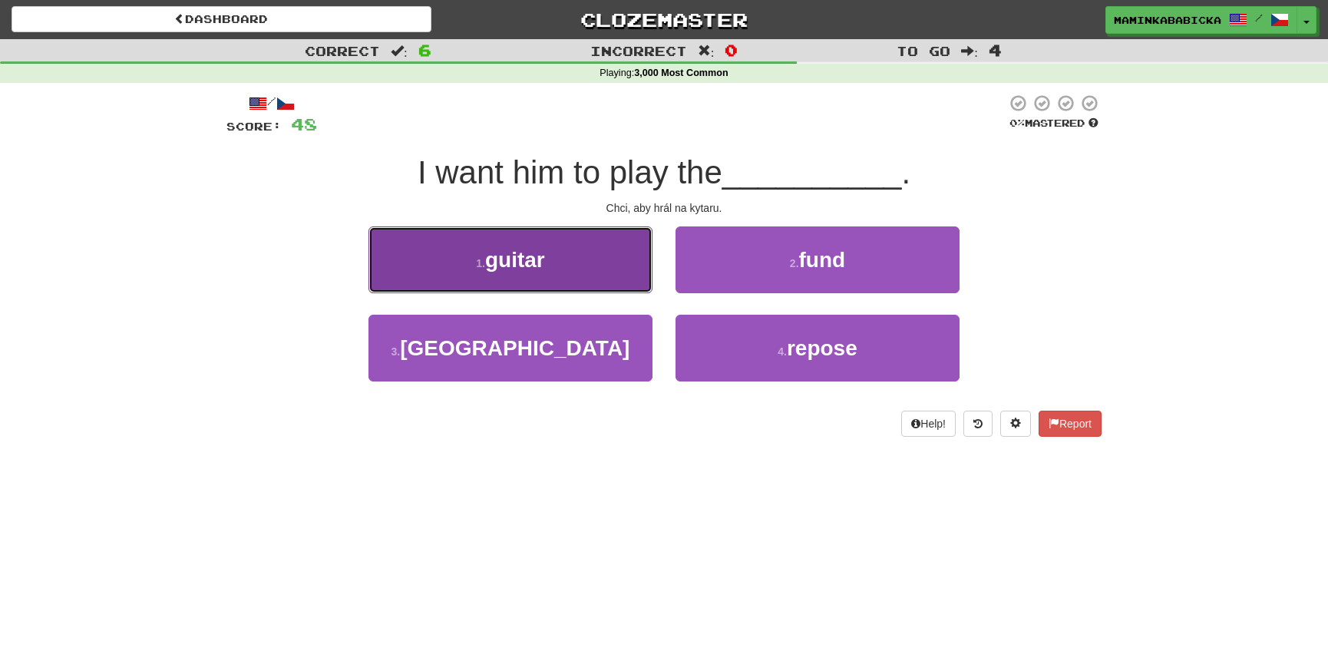
click at [550, 258] on button "1 . guitar" at bounding box center [510, 259] width 284 height 67
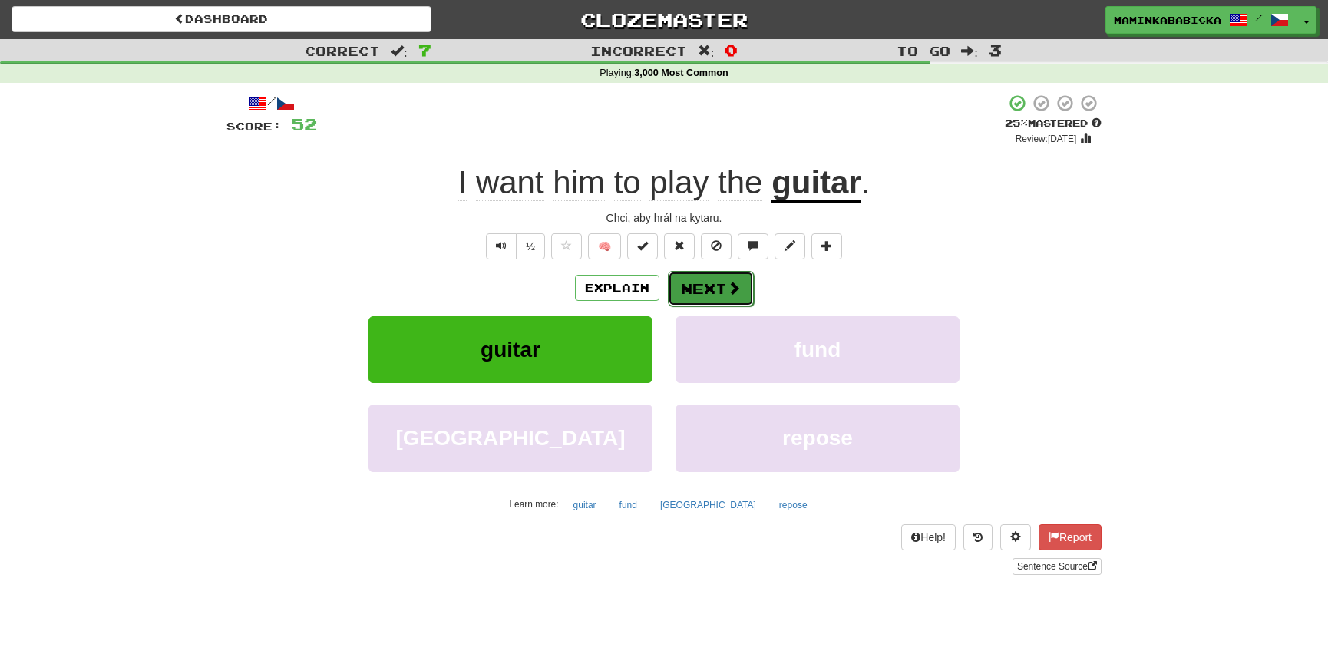
click at [692, 284] on button "Next" at bounding box center [711, 288] width 86 height 35
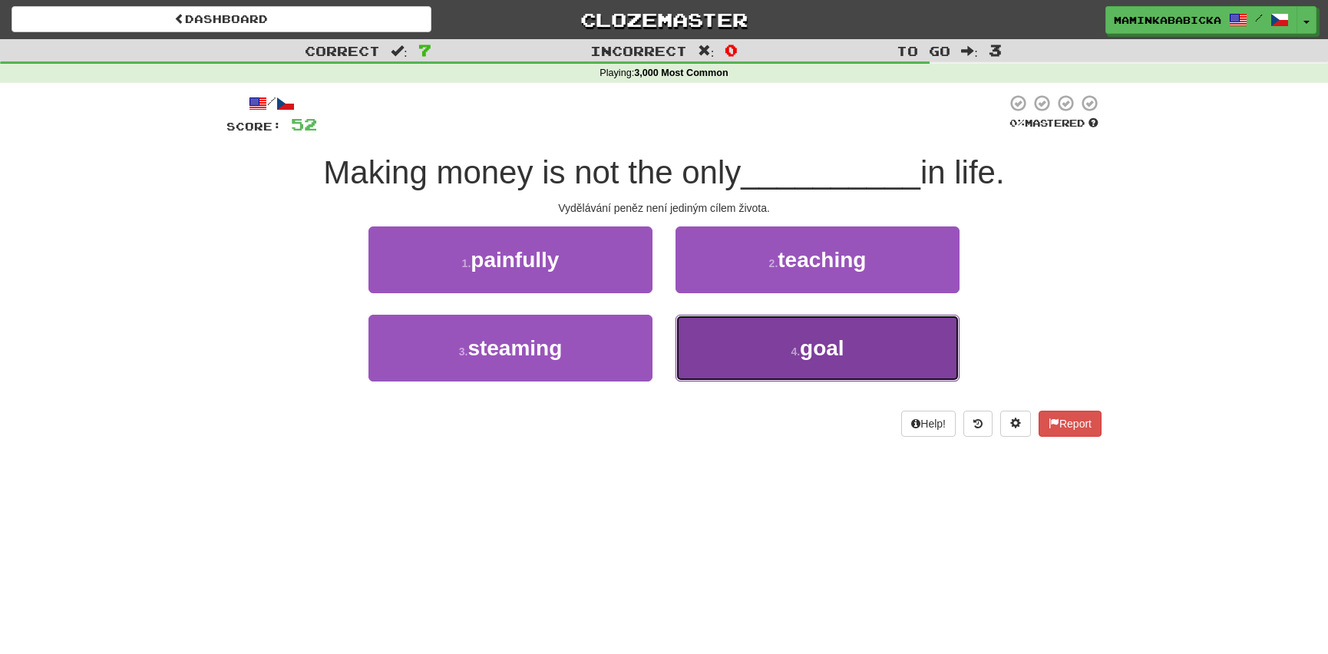
click at [807, 339] on span "goal" at bounding box center [822, 348] width 45 height 24
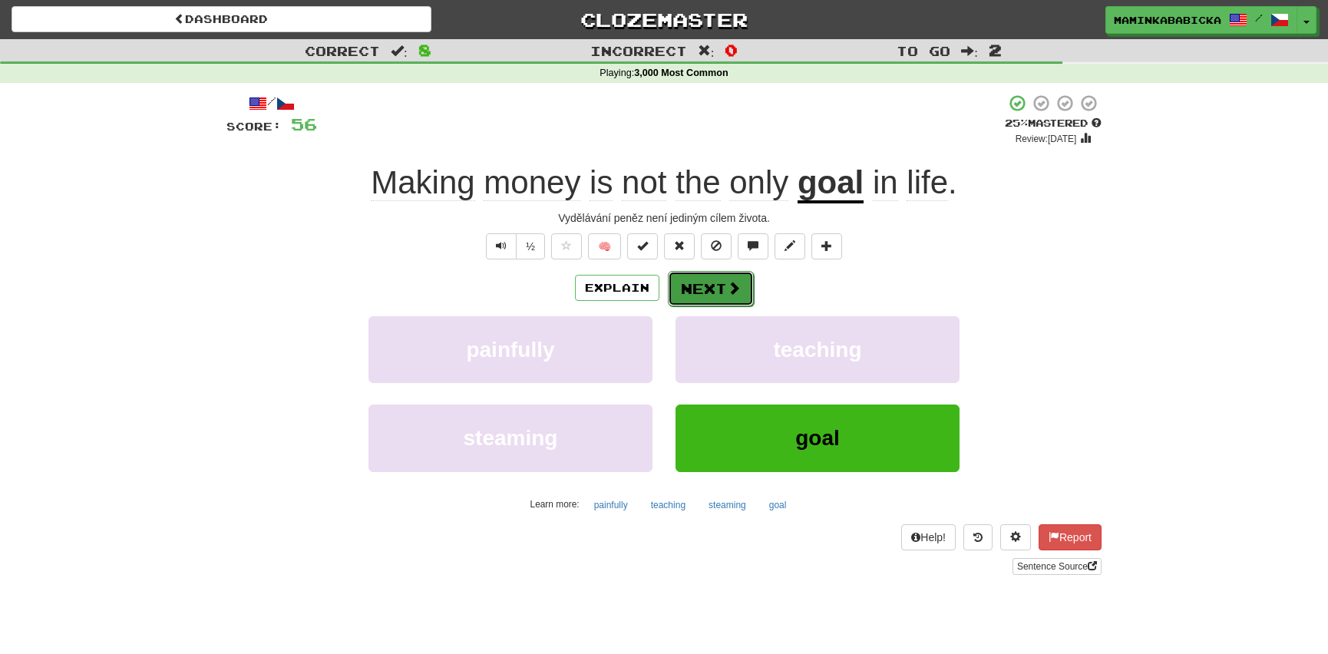
click at [709, 288] on button "Next" at bounding box center [711, 288] width 86 height 35
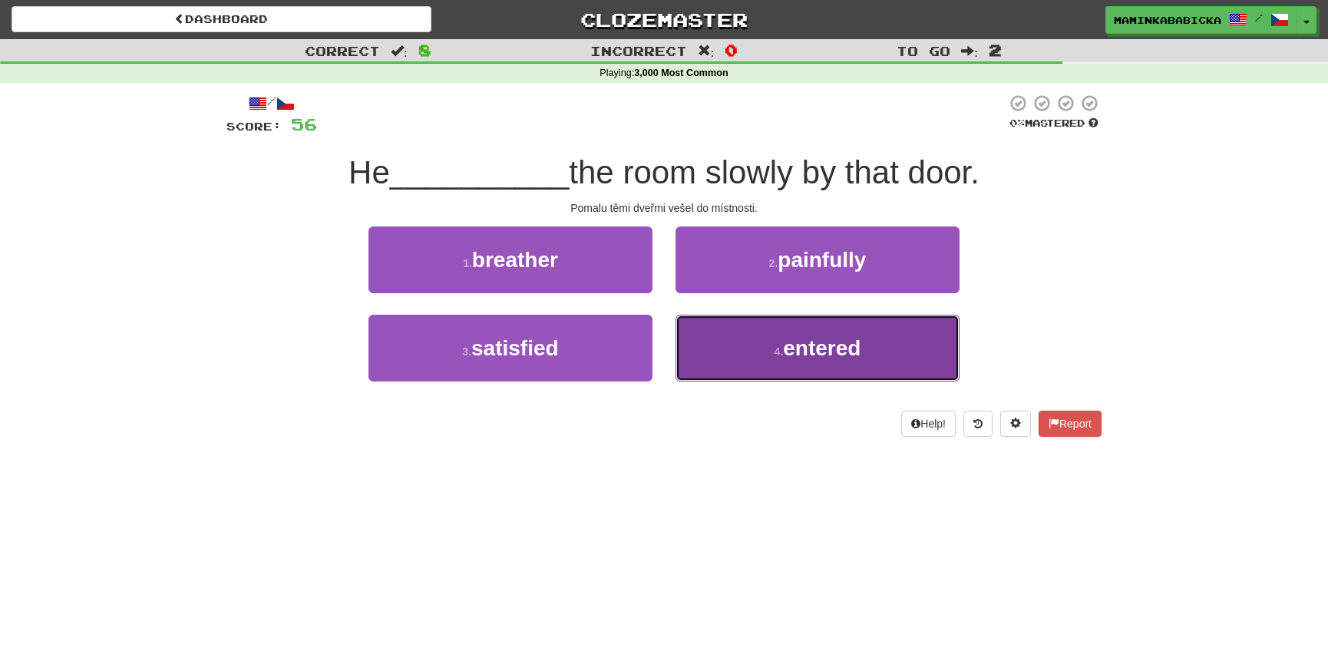
click at [805, 342] on span "entered" at bounding box center [822, 348] width 78 height 24
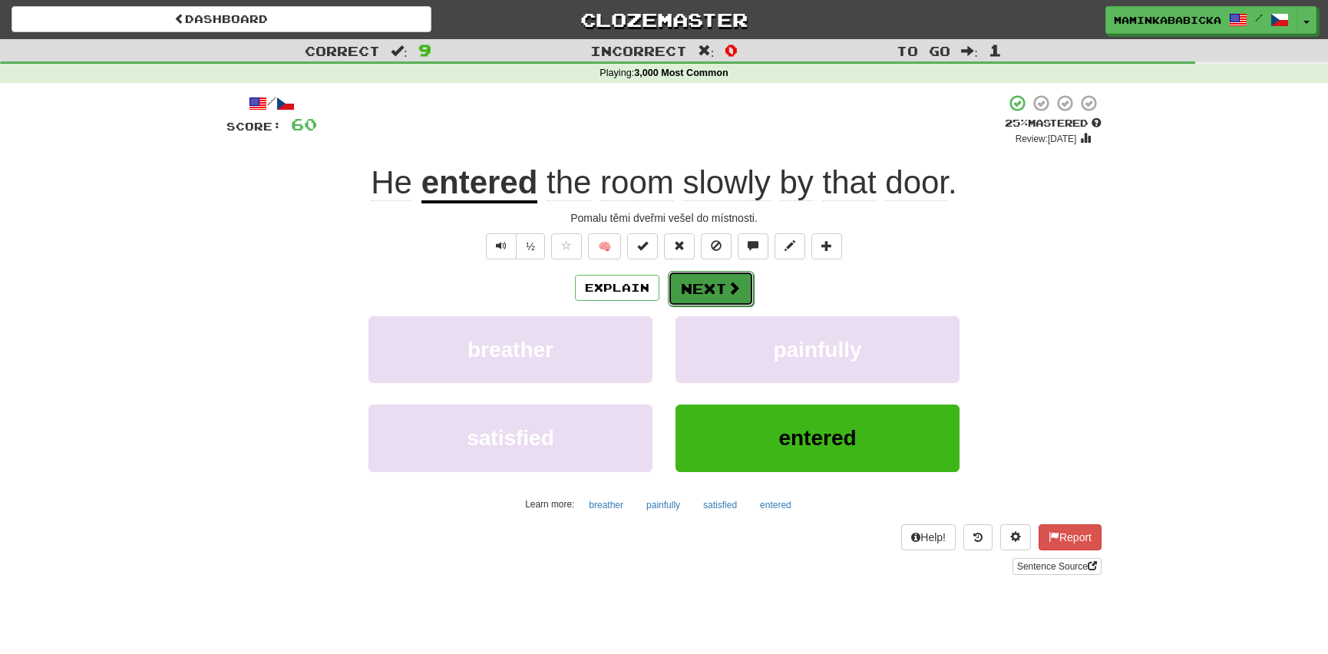
click at [706, 282] on button "Next" at bounding box center [711, 288] width 86 height 35
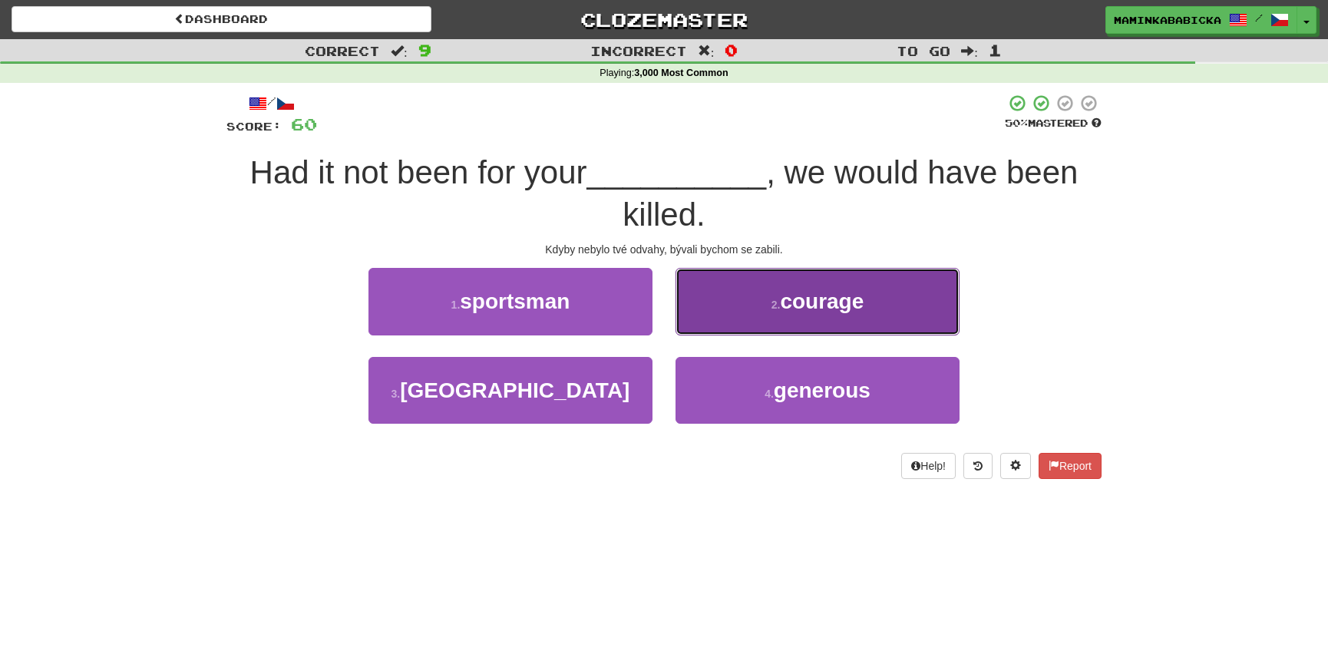
click at [812, 302] on span "courage" at bounding box center [822, 301] width 84 height 24
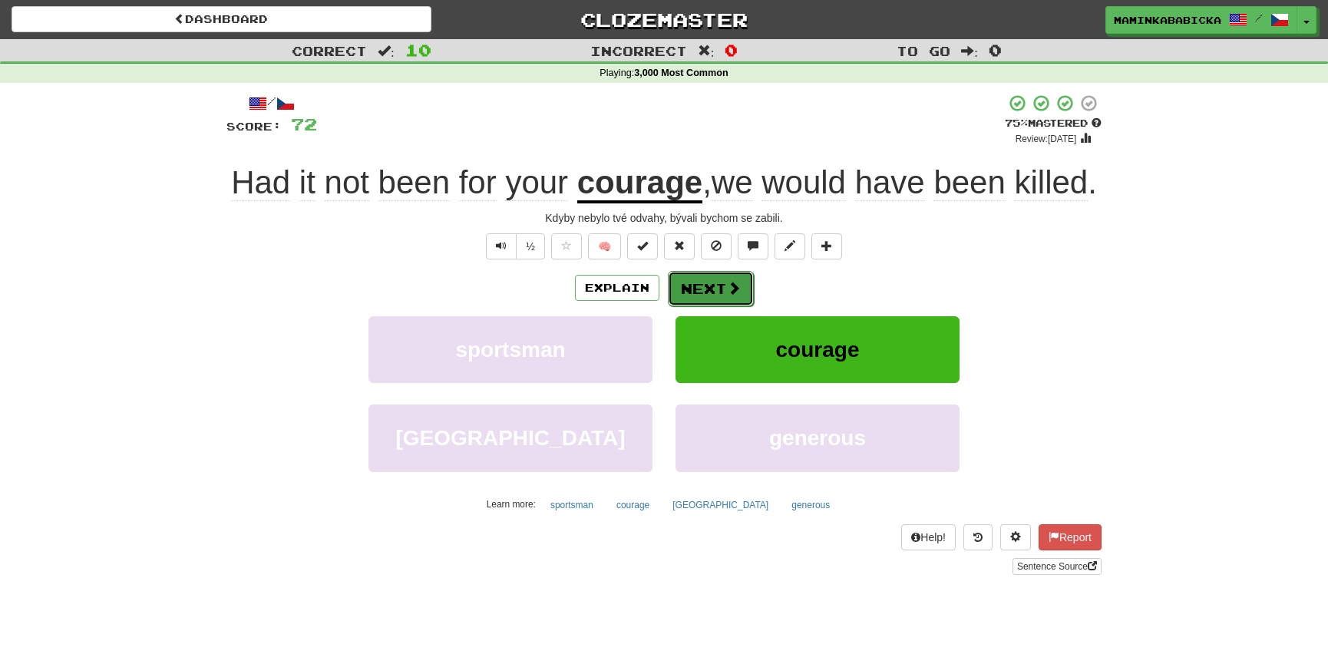
click at [714, 282] on button "Next" at bounding box center [711, 288] width 86 height 35
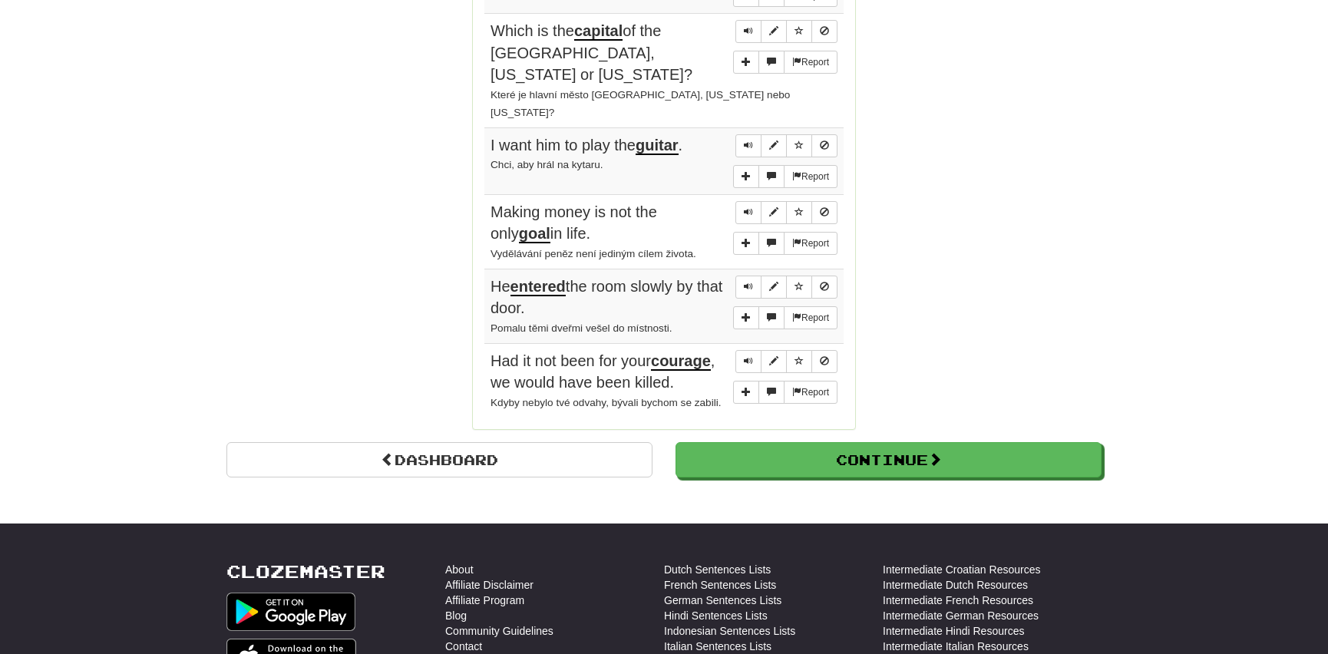
scroll to position [1256, 0]
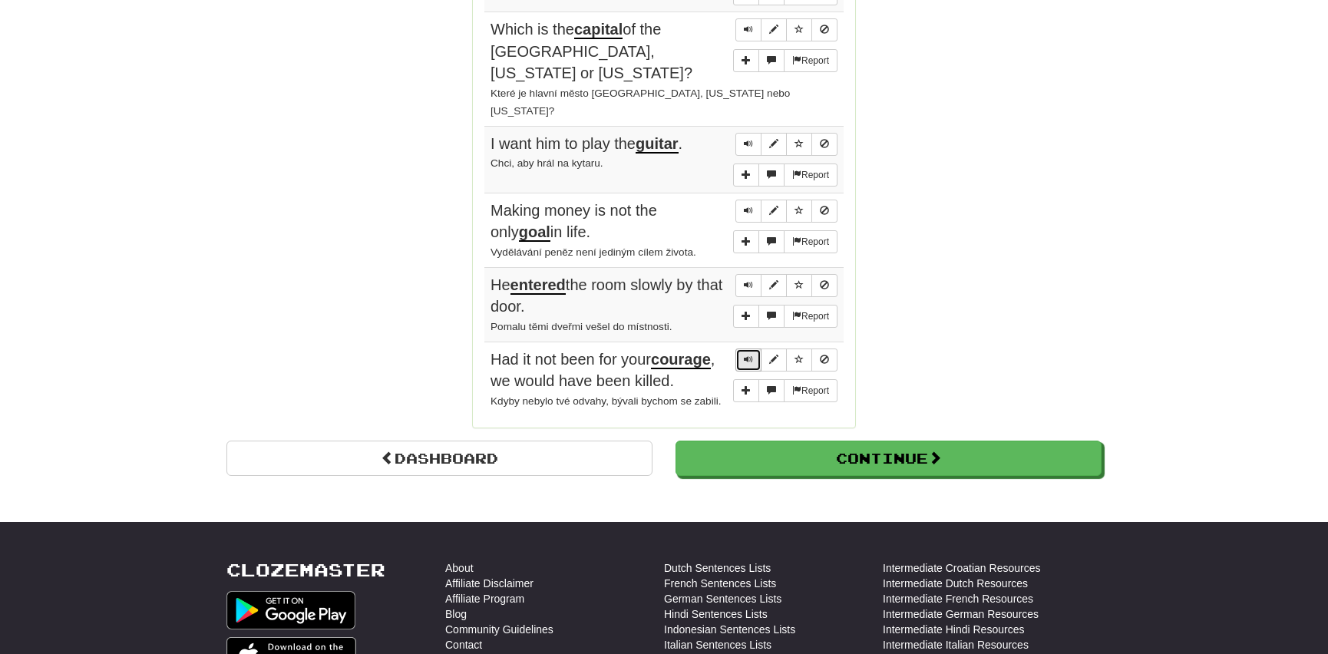
click at [748, 355] on span "Sentence controls" at bounding box center [748, 359] width 9 height 9
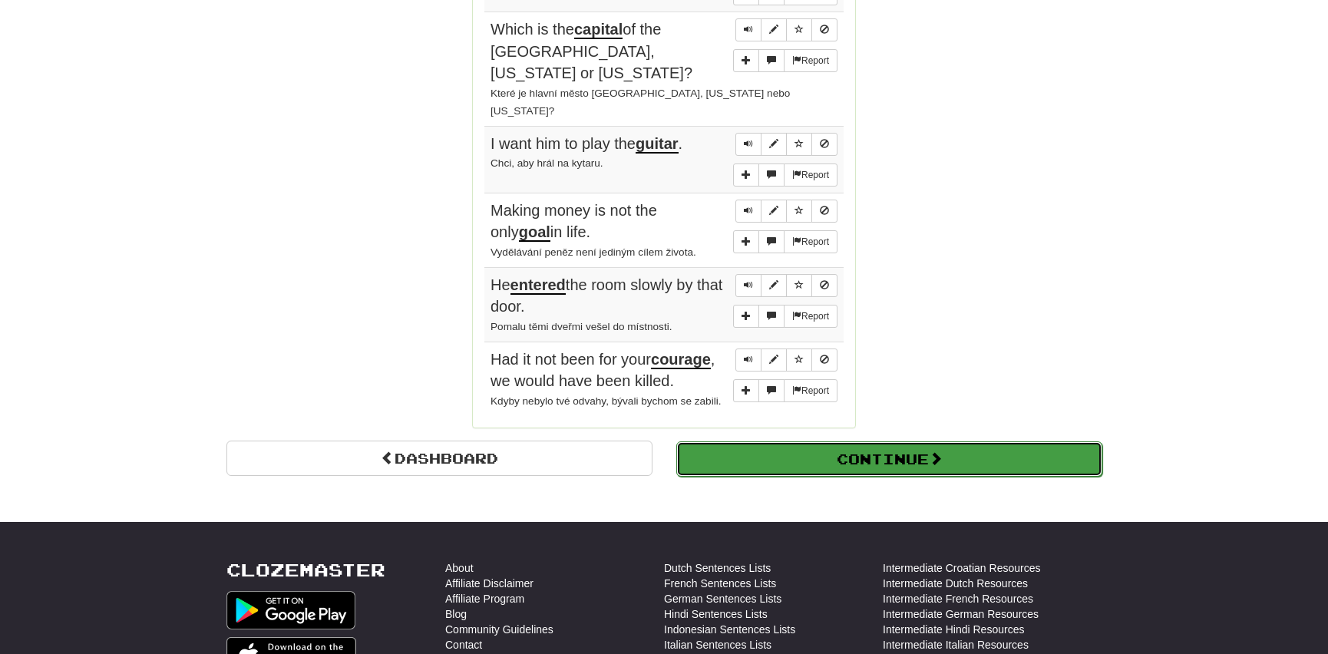
click at [761, 441] on button "Continue" at bounding box center [889, 458] width 426 height 35
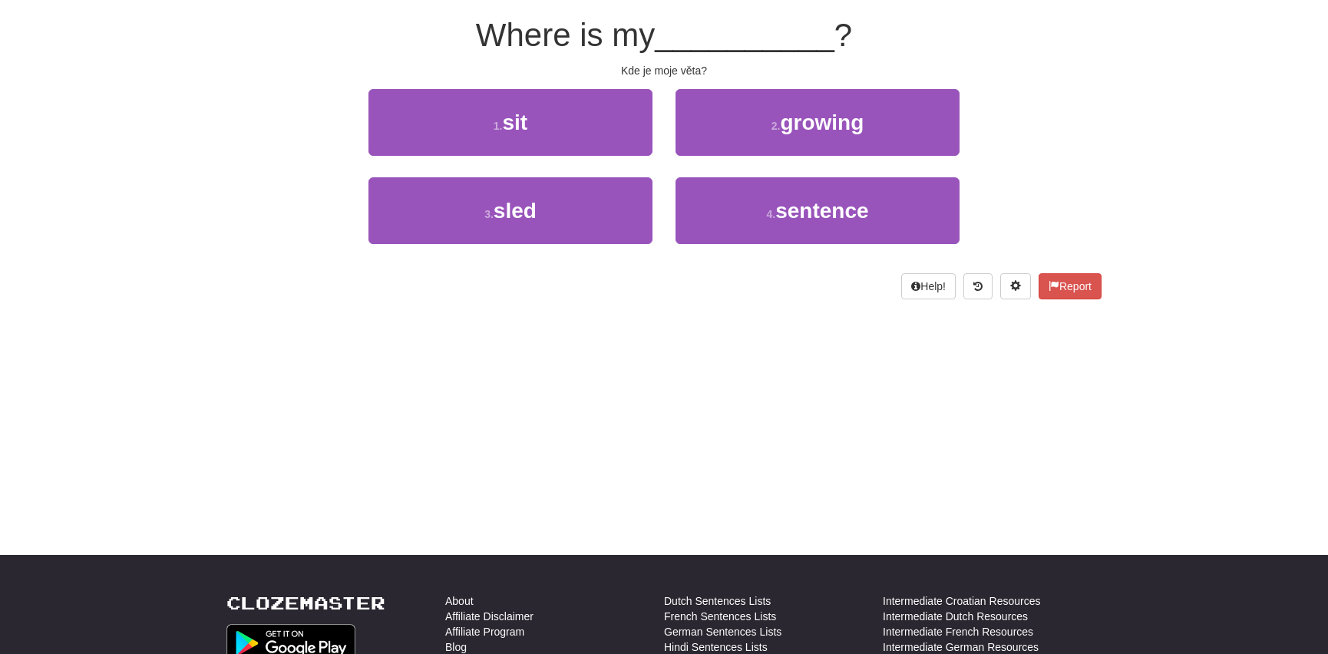
scroll to position [0, 0]
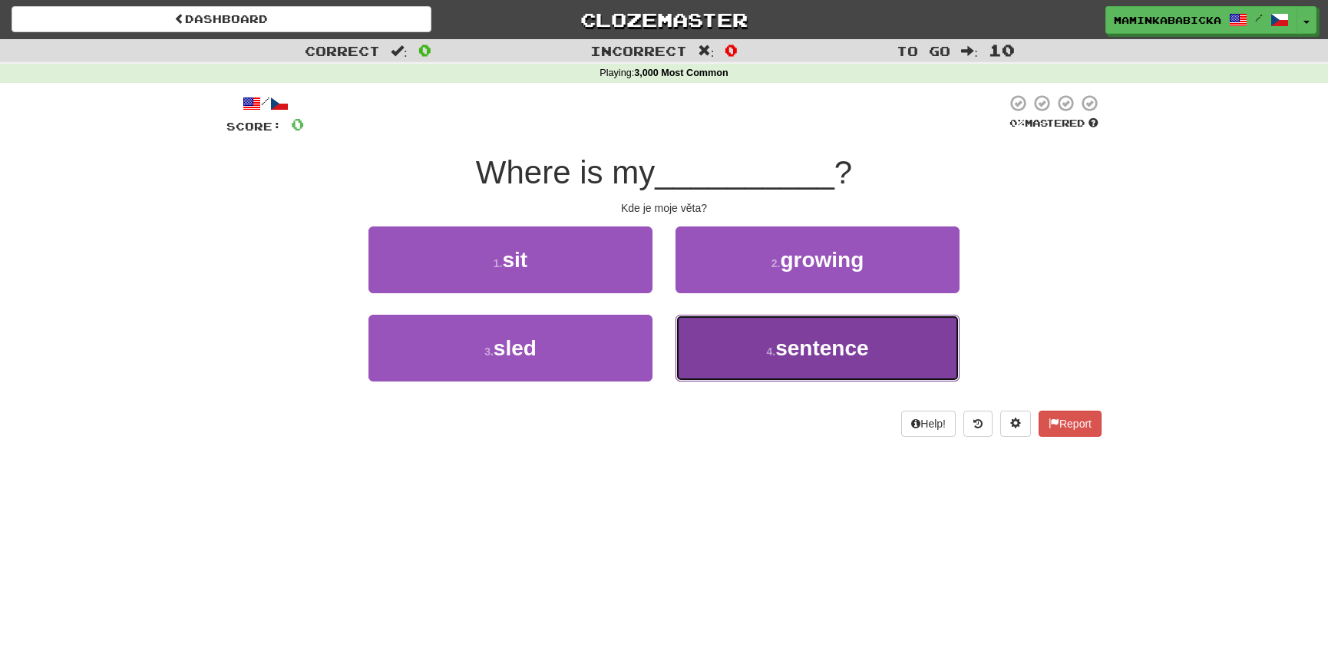
click at [831, 345] on span "sentence" at bounding box center [821, 348] width 93 height 24
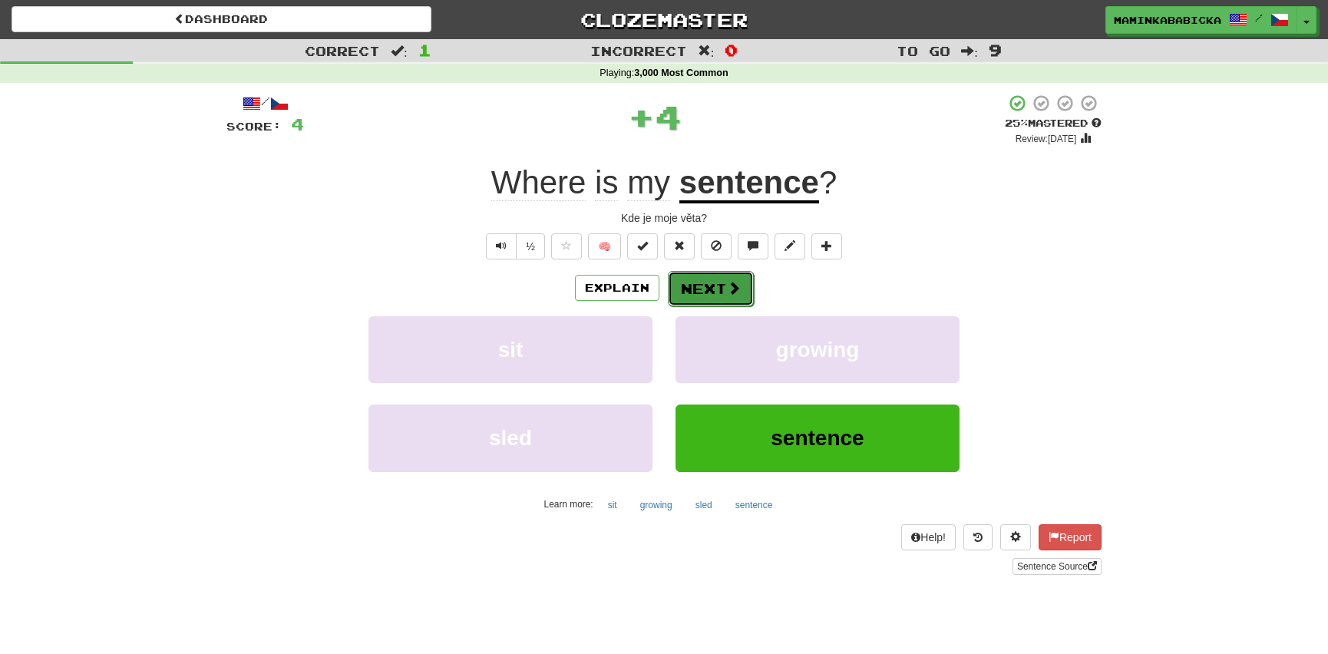
click at [718, 284] on button "Next" at bounding box center [711, 288] width 86 height 35
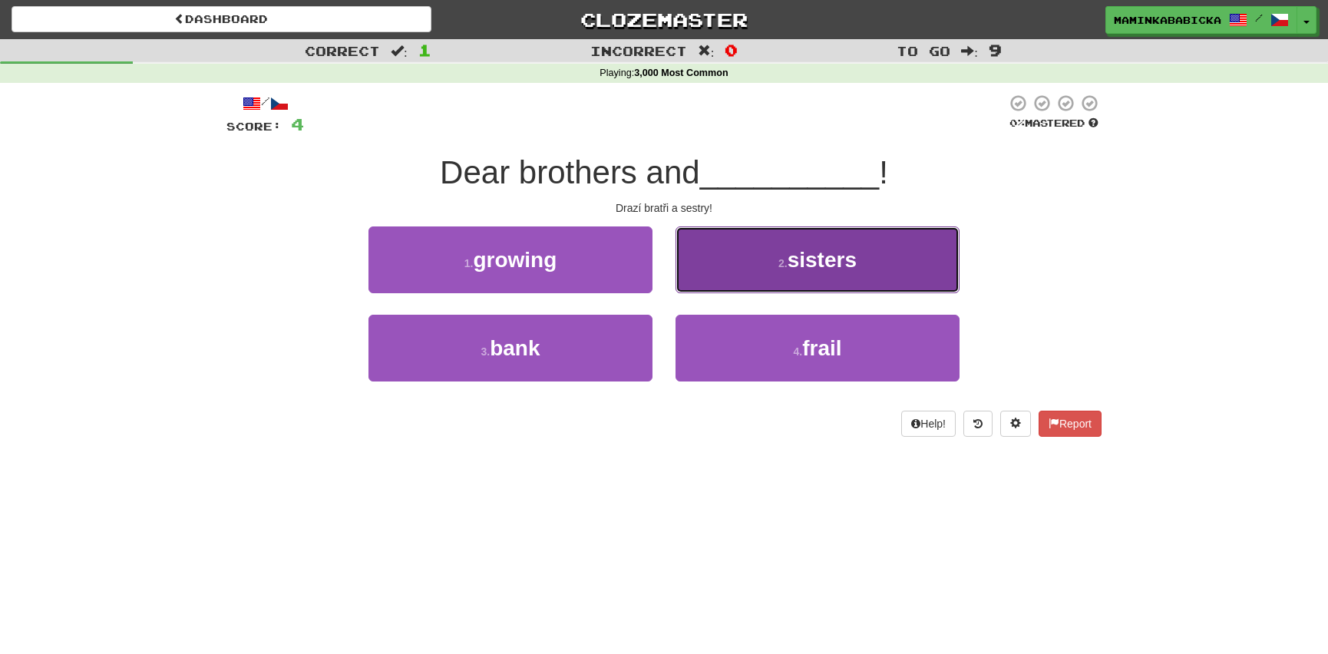
click at [811, 261] on span "sisters" at bounding box center [822, 260] width 69 height 24
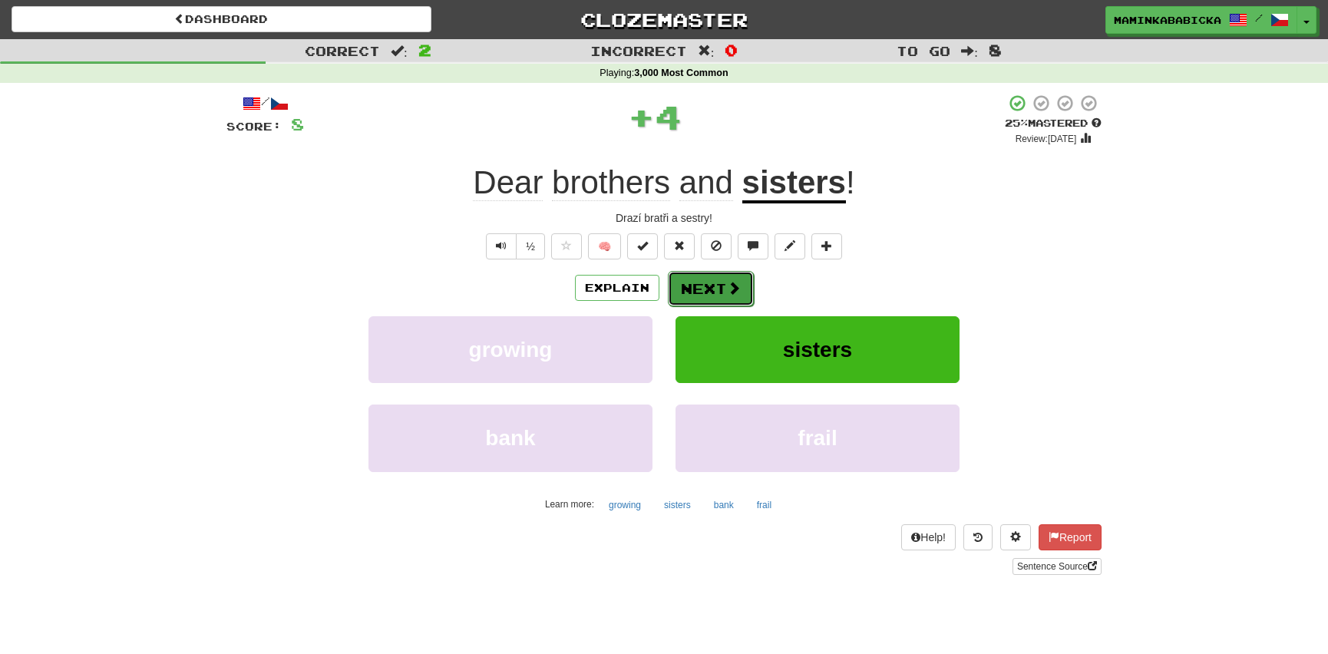
click at [703, 287] on button "Next" at bounding box center [711, 288] width 86 height 35
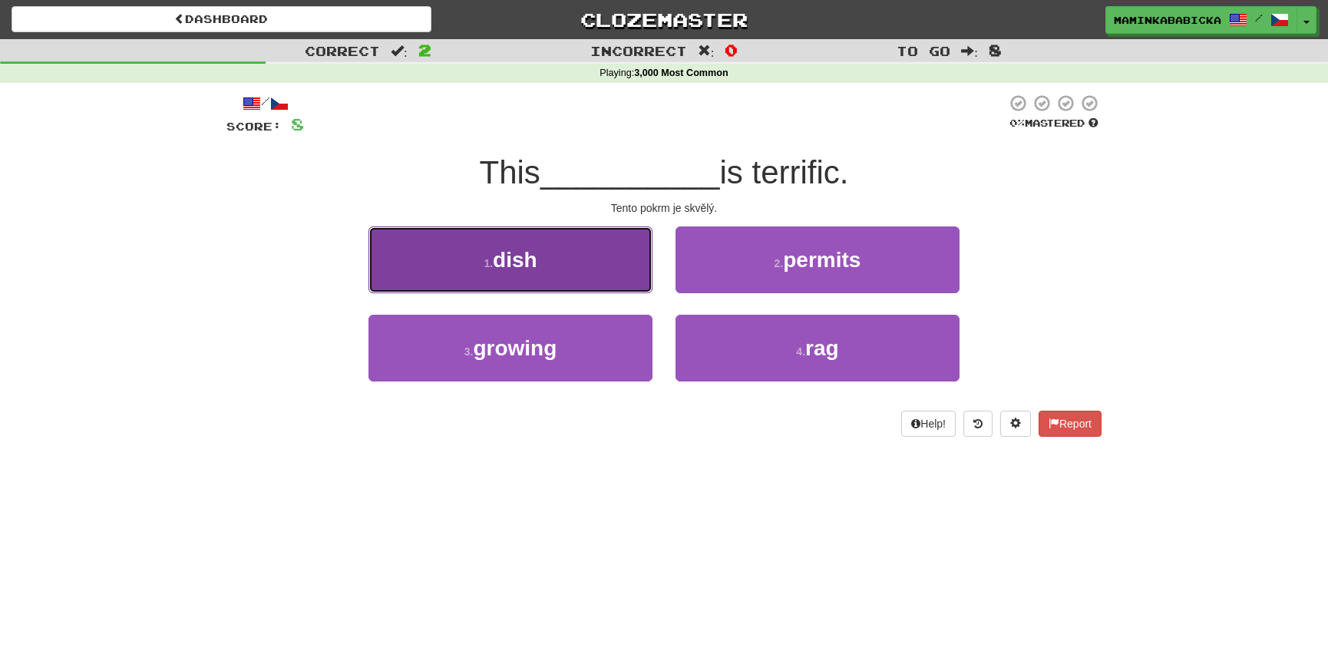
click at [514, 254] on span "dish" at bounding box center [515, 260] width 45 height 24
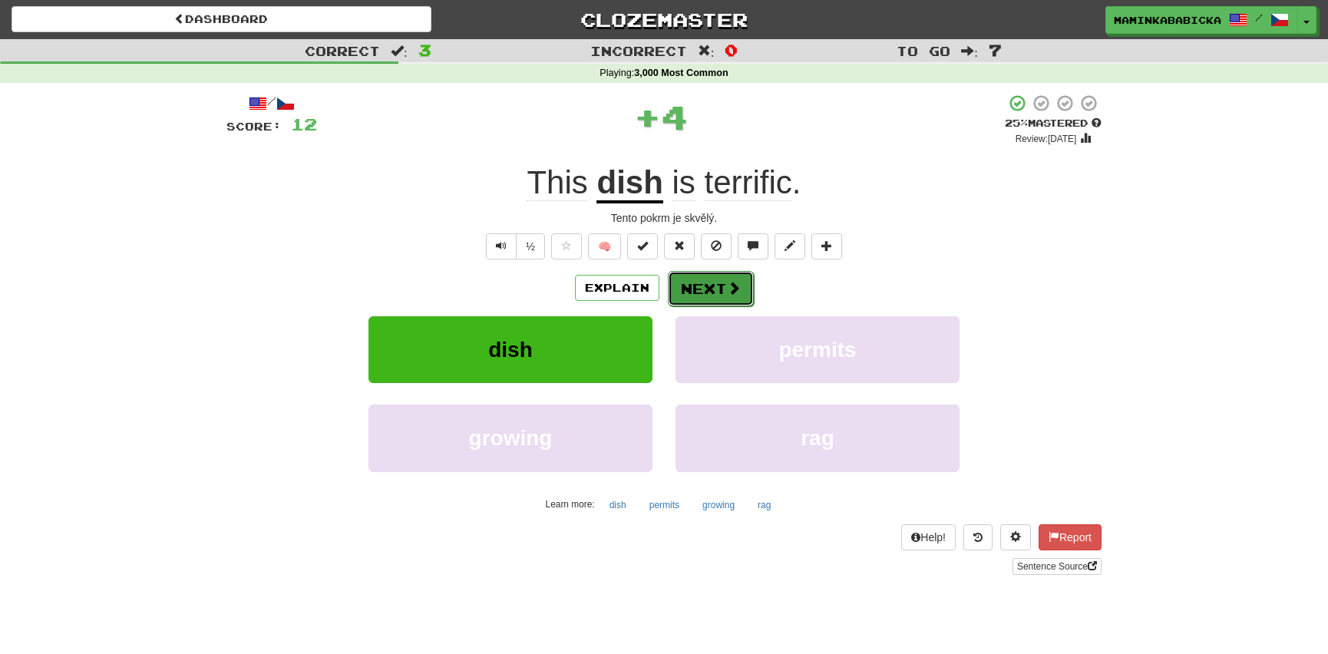
click at [705, 279] on button "Next" at bounding box center [711, 288] width 86 height 35
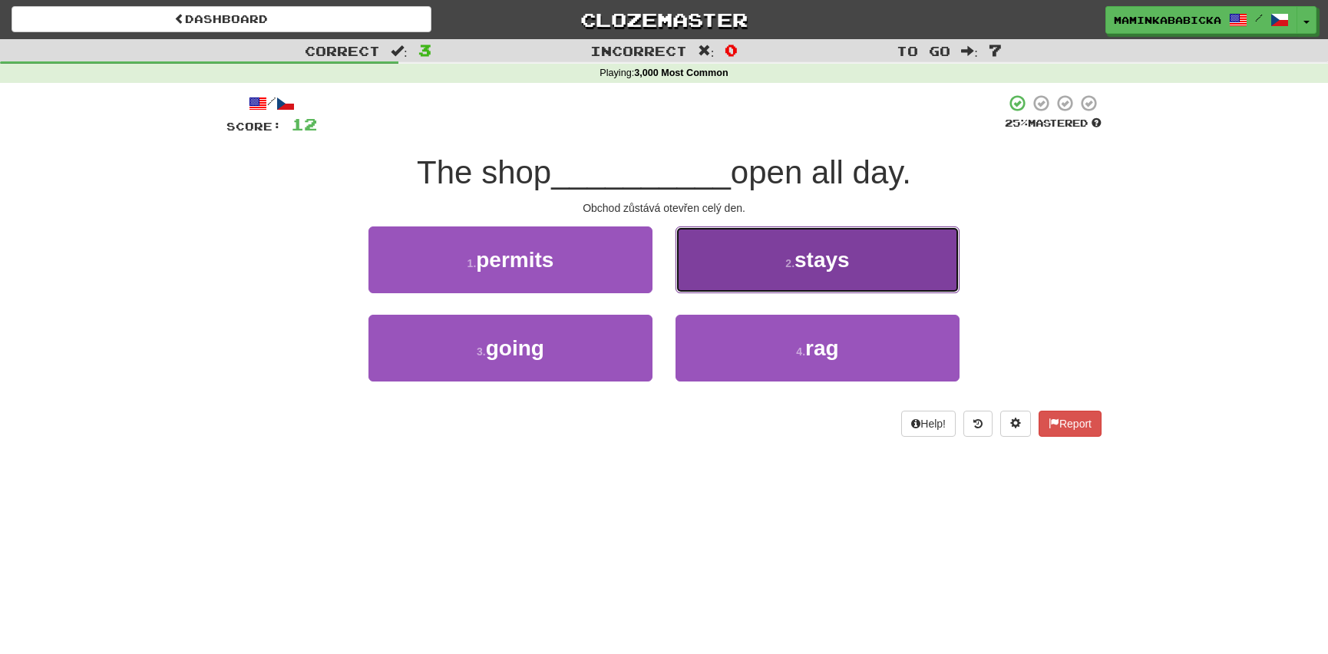
click at [810, 259] on span "stays" at bounding box center [821, 260] width 55 height 24
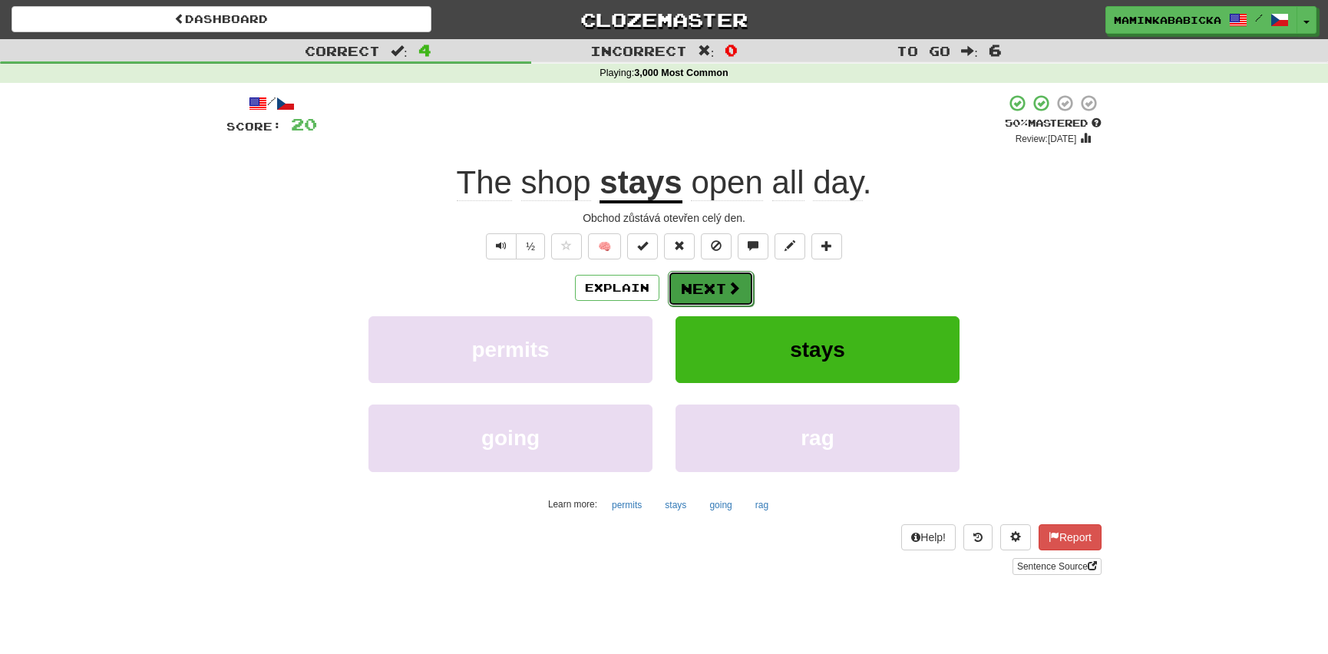
click at [721, 279] on button "Next" at bounding box center [711, 288] width 86 height 35
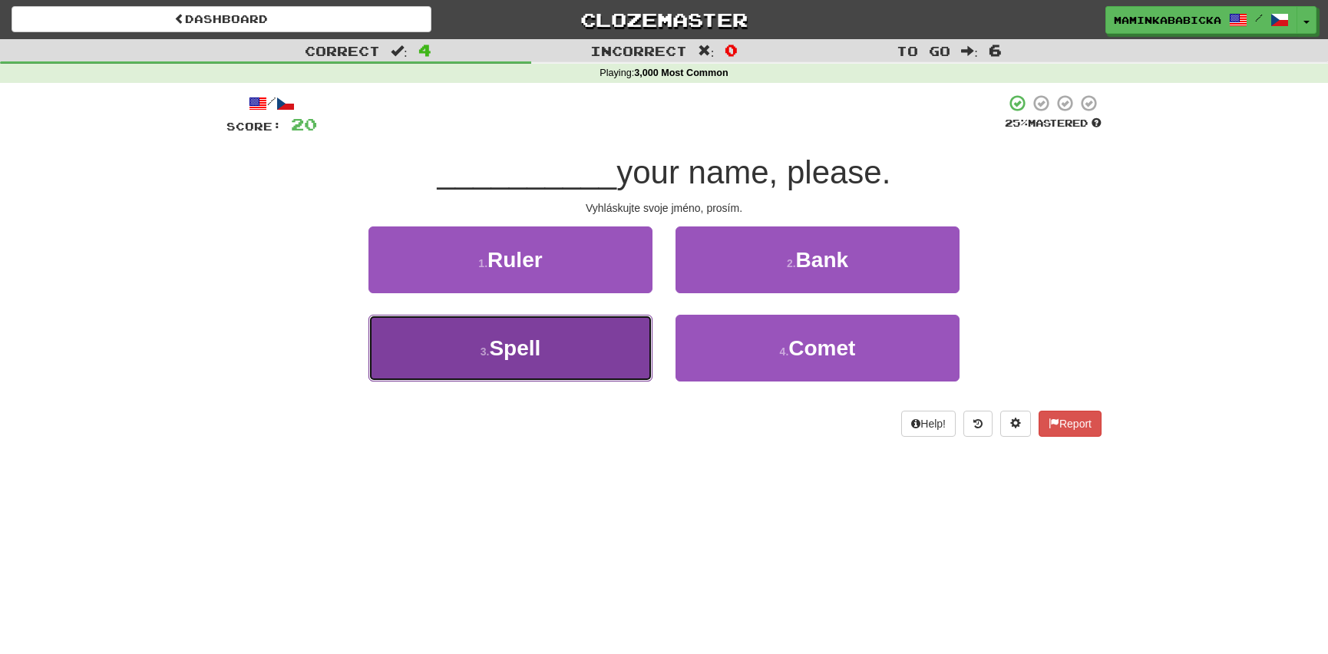
click at [534, 345] on span "Spell" at bounding box center [514, 348] width 51 height 24
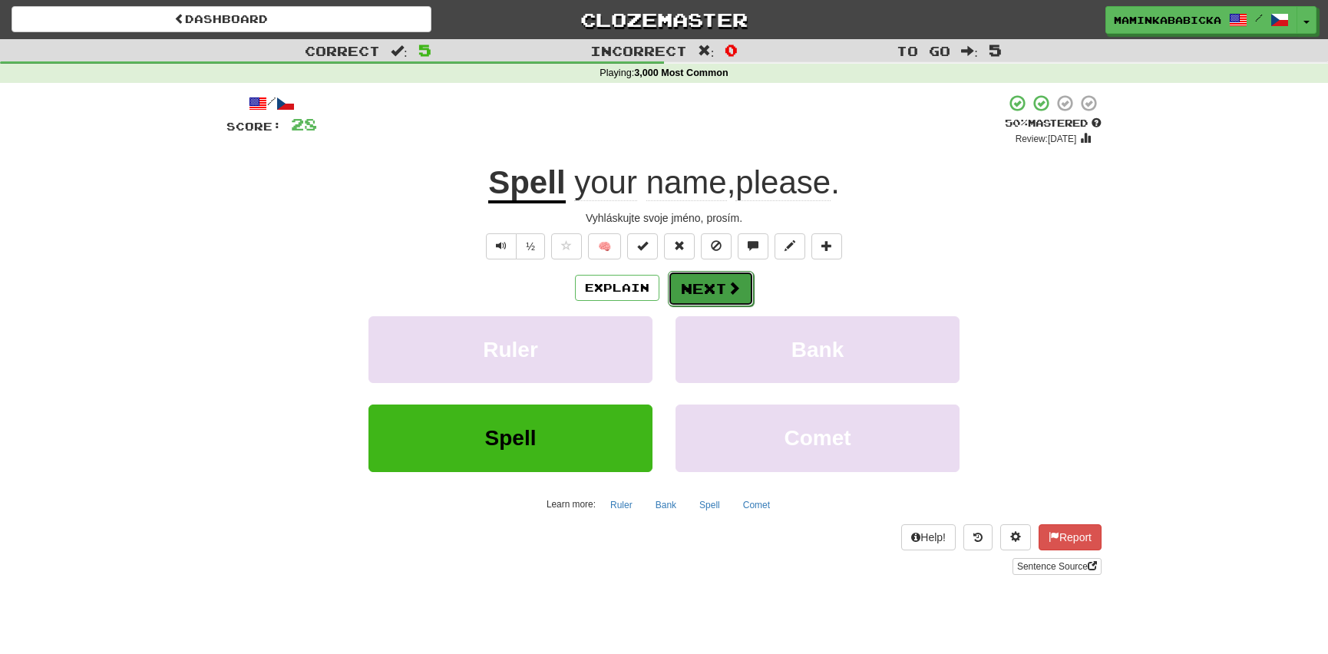
click at [718, 284] on button "Next" at bounding box center [711, 288] width 86 height 35
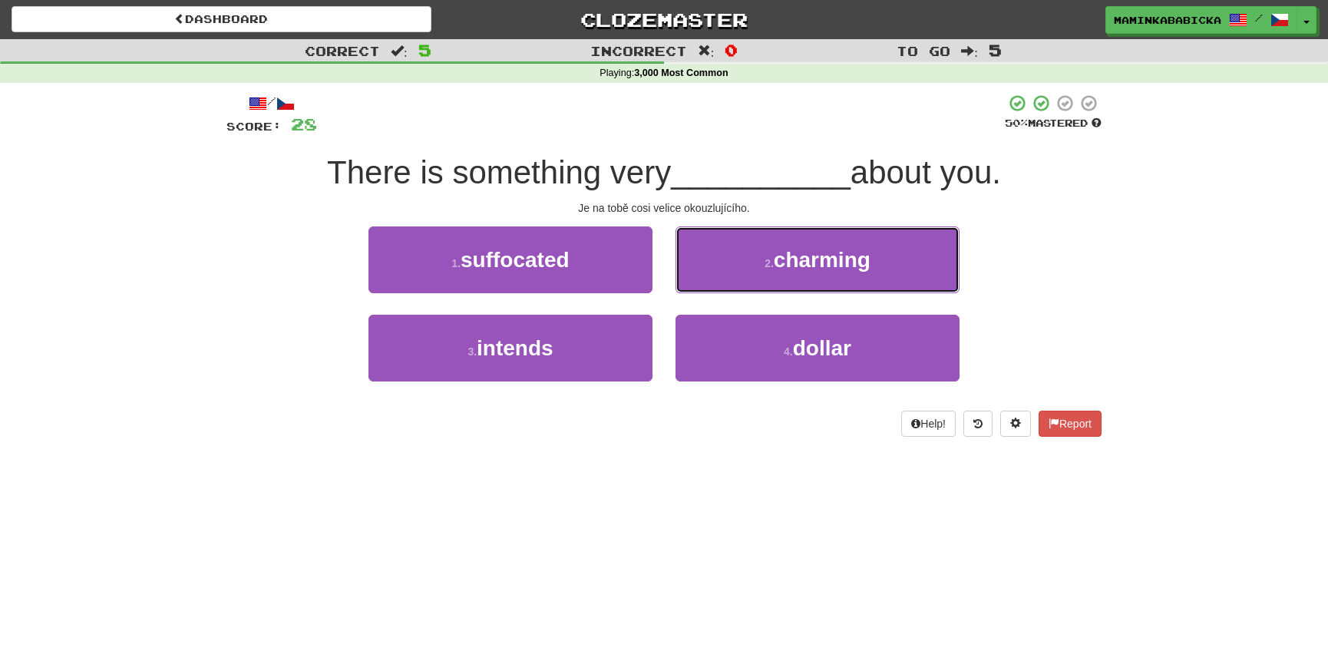
click at [827, 264] on span "charming" at bounding box center [822, 260] width 97 height 24
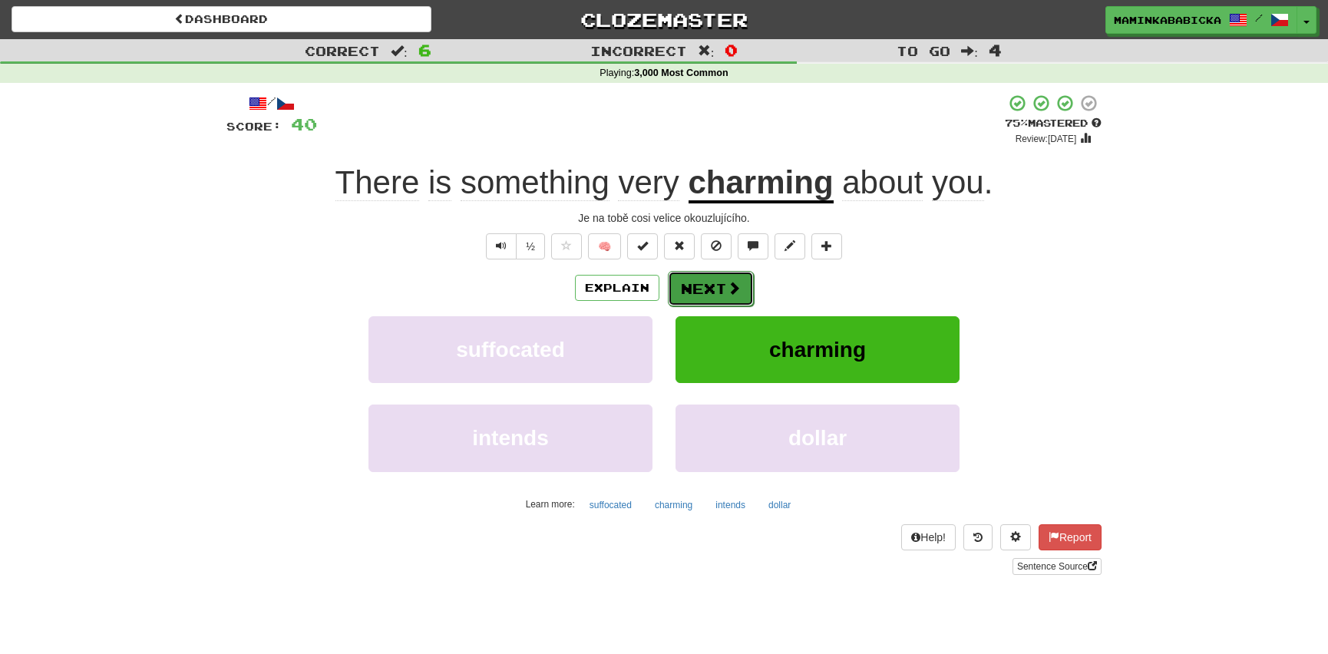
click at [697, 284] on button "Next" at bounding box center [711, 288] width 86 height 35
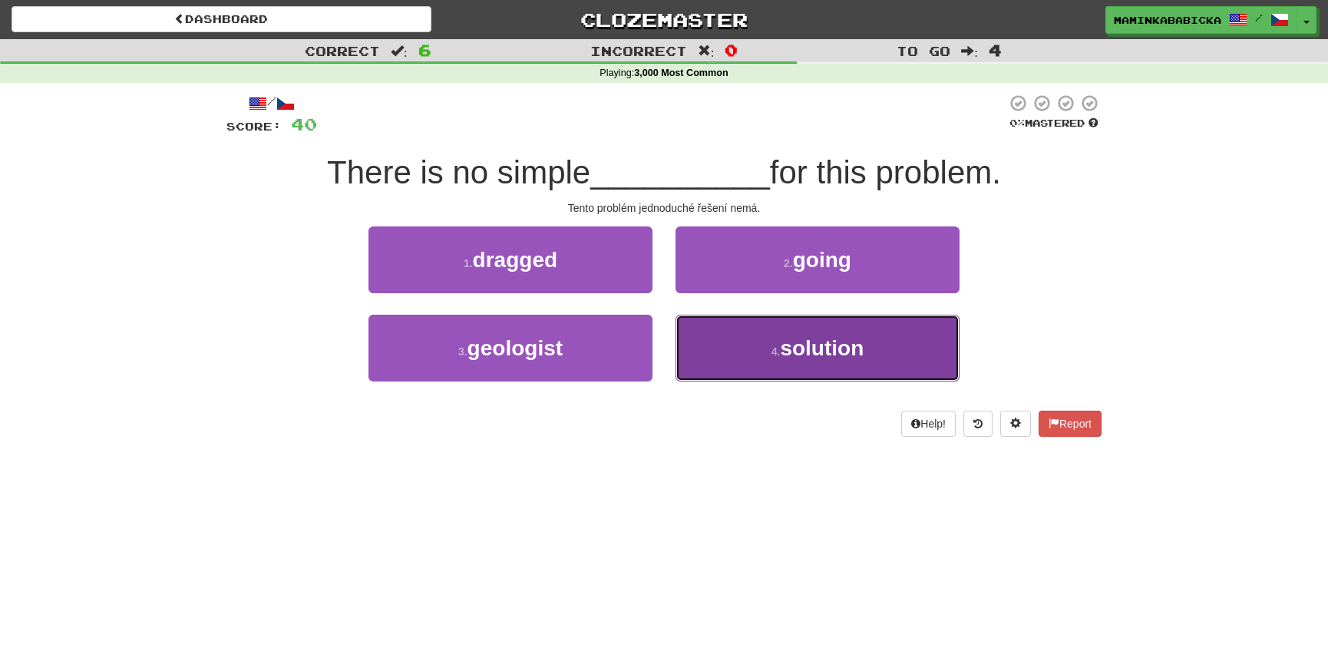
click at [807, 350] on span "solution" at bounding box center [822, 348] width 84 height 24
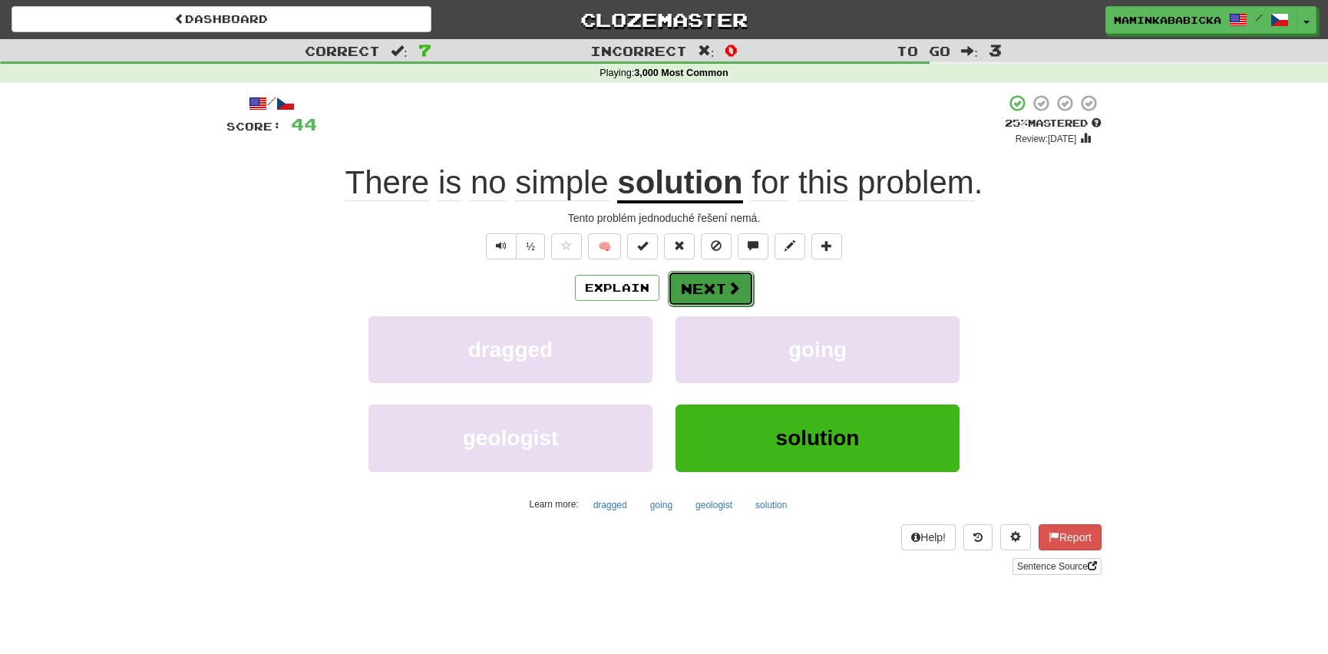
click at [714, 279] on button "Next" at bounding box center [711, 288] width 86 height 35
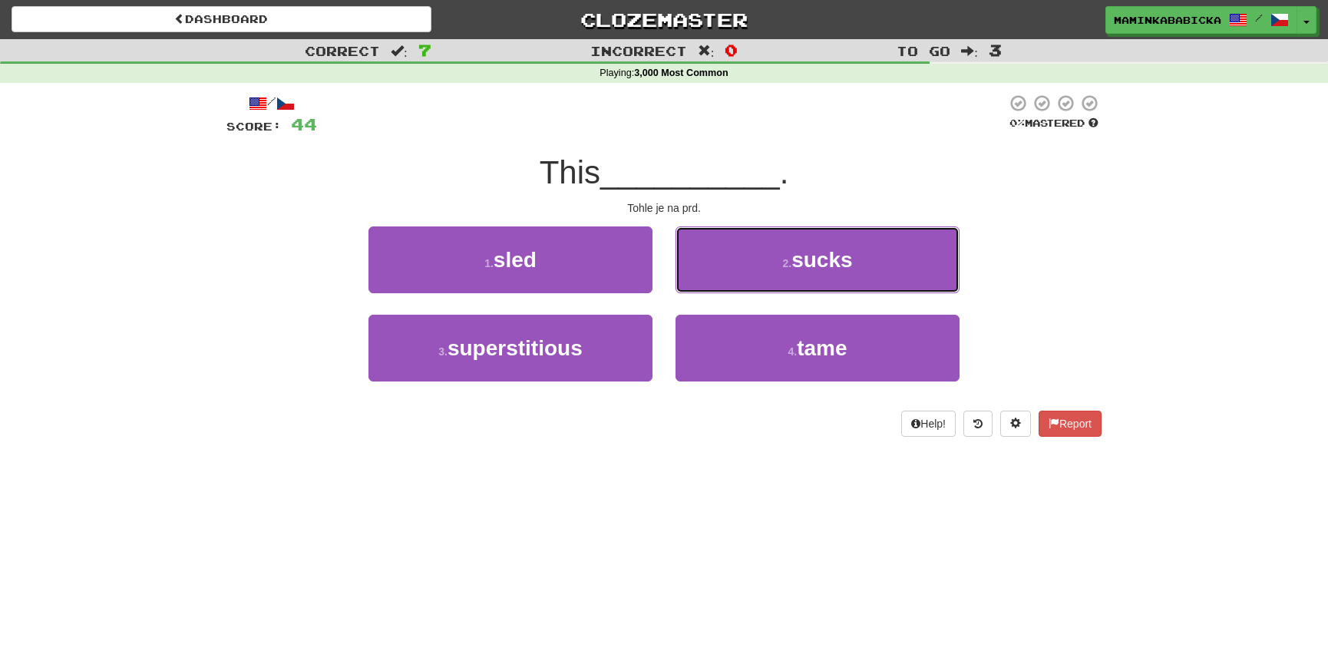
click at [818, 262] on span "sucks" at bounding box center [821, 260] width 61 height 24
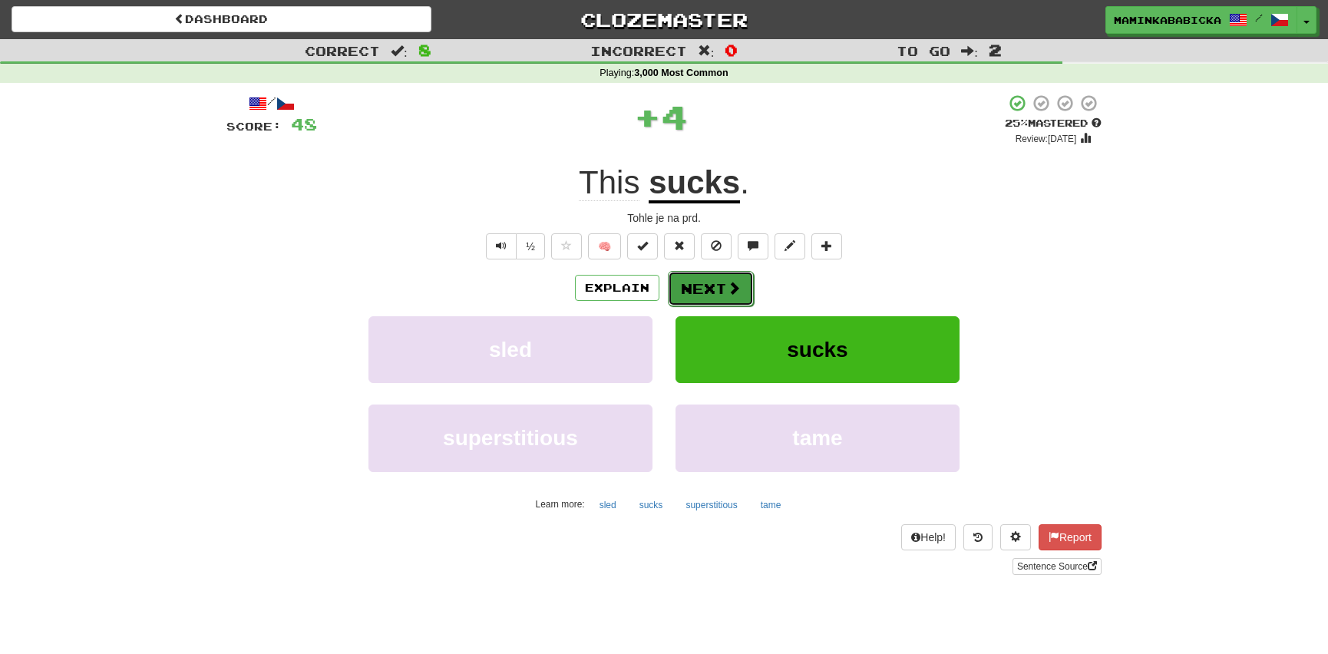
click at [722, 281] on button "Next" at bounding box center [711, 288] width 86 height 35
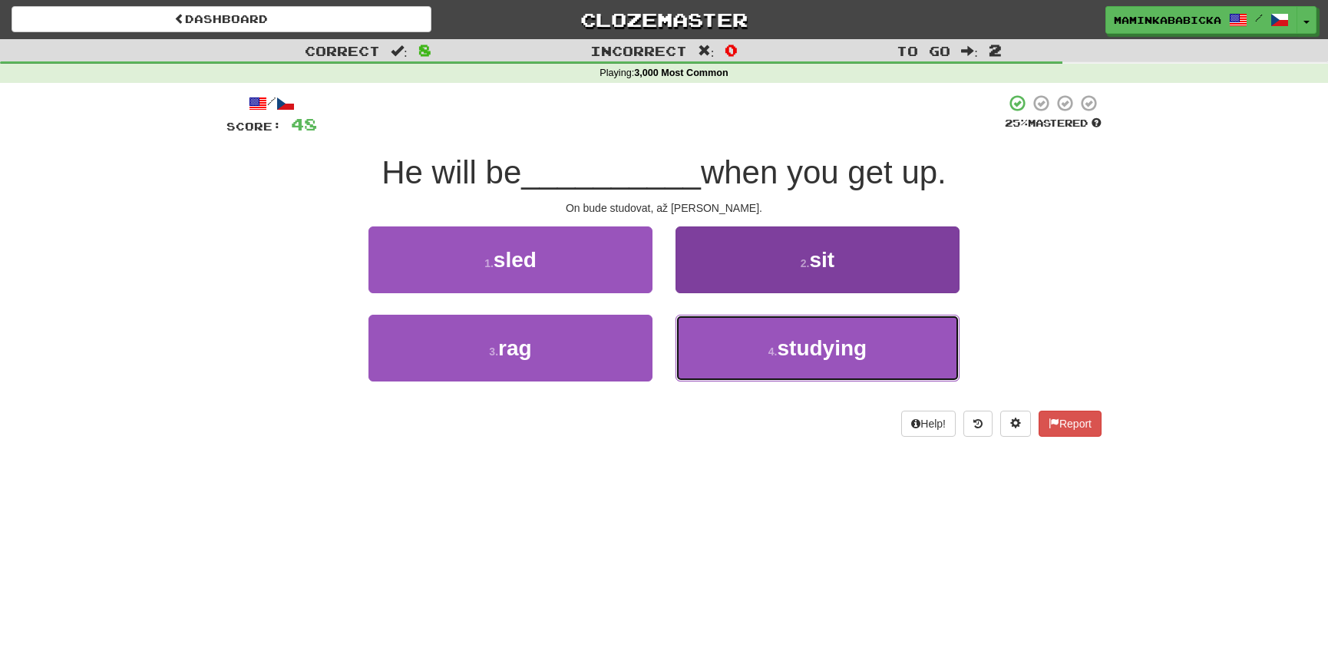
click at [817, 349] on span "studying" at bounding box center [823, 348] width 90 height 24
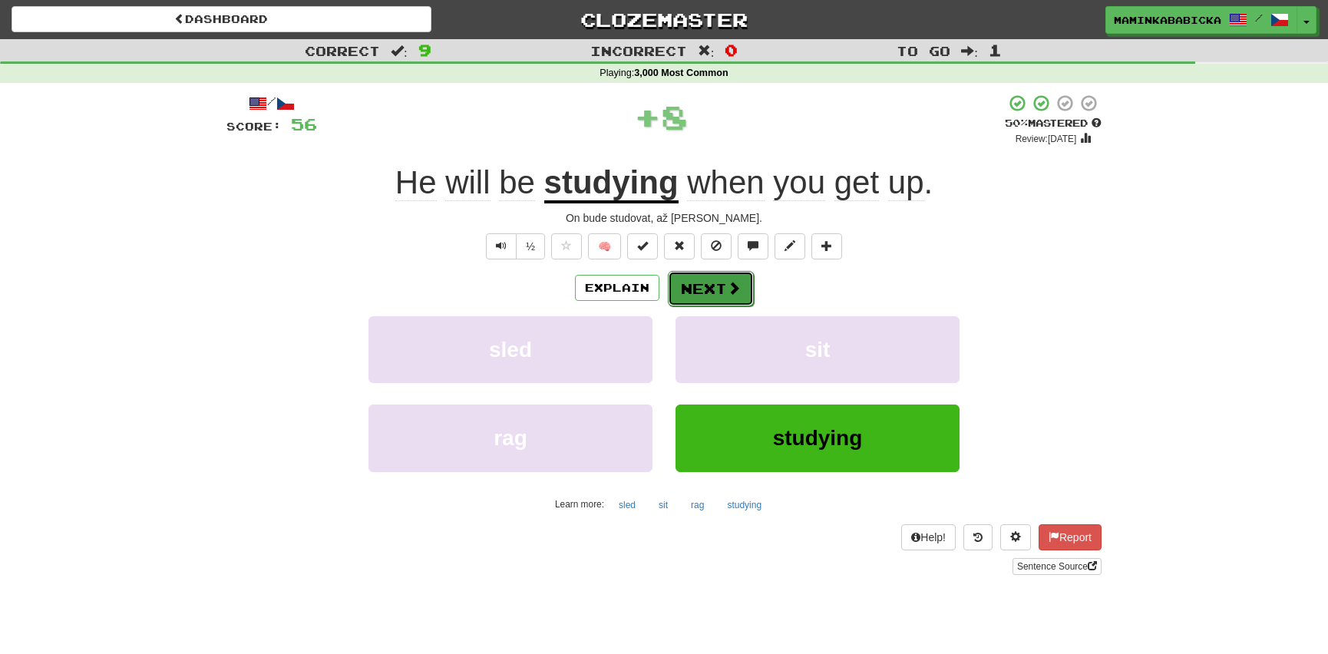
click at [722, 279] on button "Next" at bounding box center [711, 288] width 86 height 35
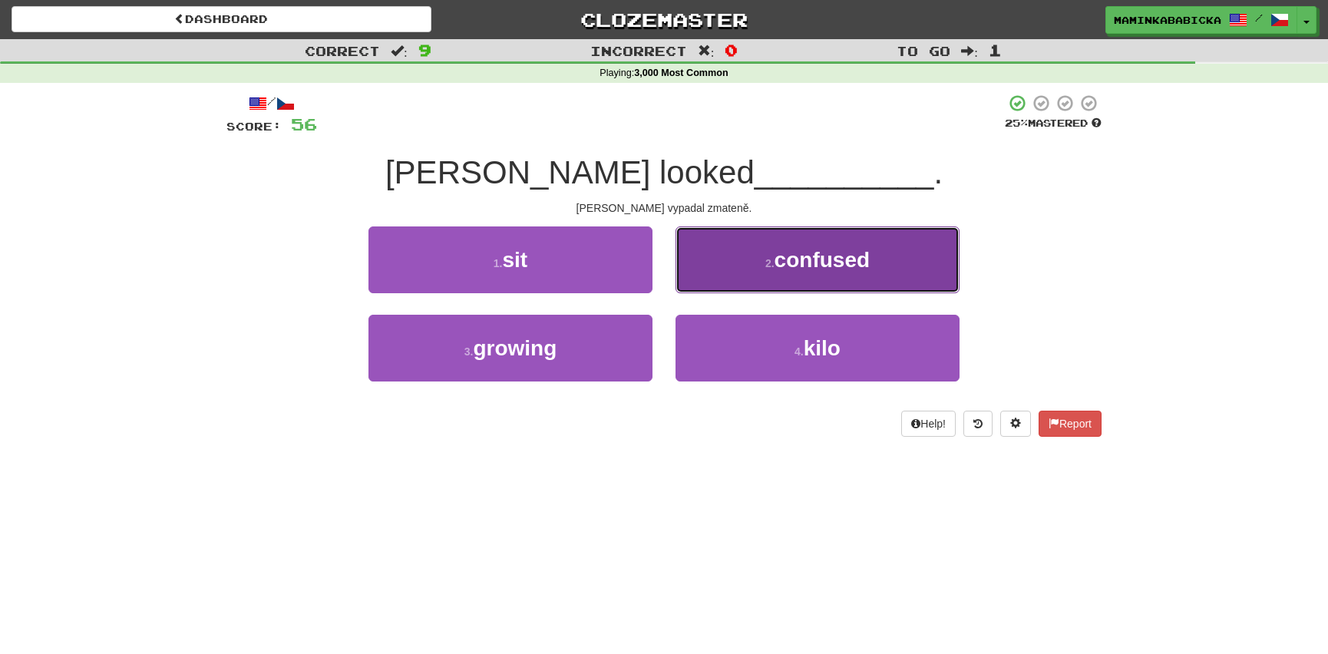
click at [837, 266] on span "confused" at bounding box center [822, 260] width 95 height 24
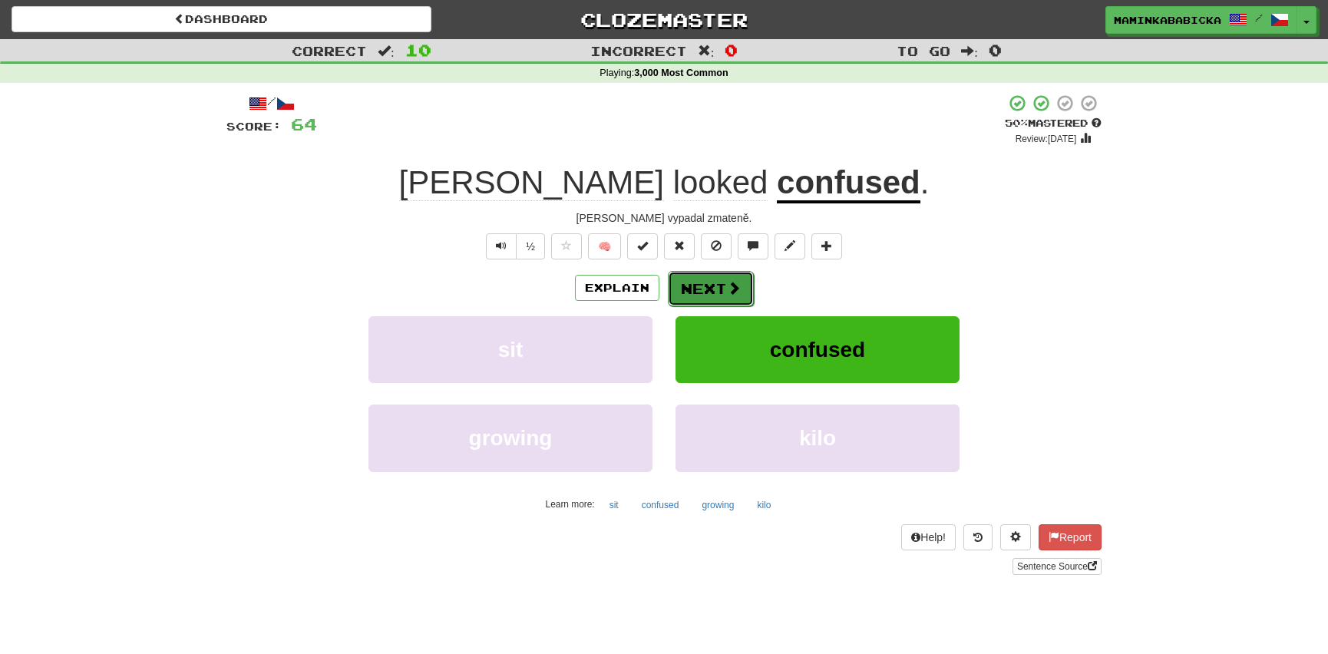
click at [720, 284] on button "Next" at bounding box center [711, 288] width 86 height 35
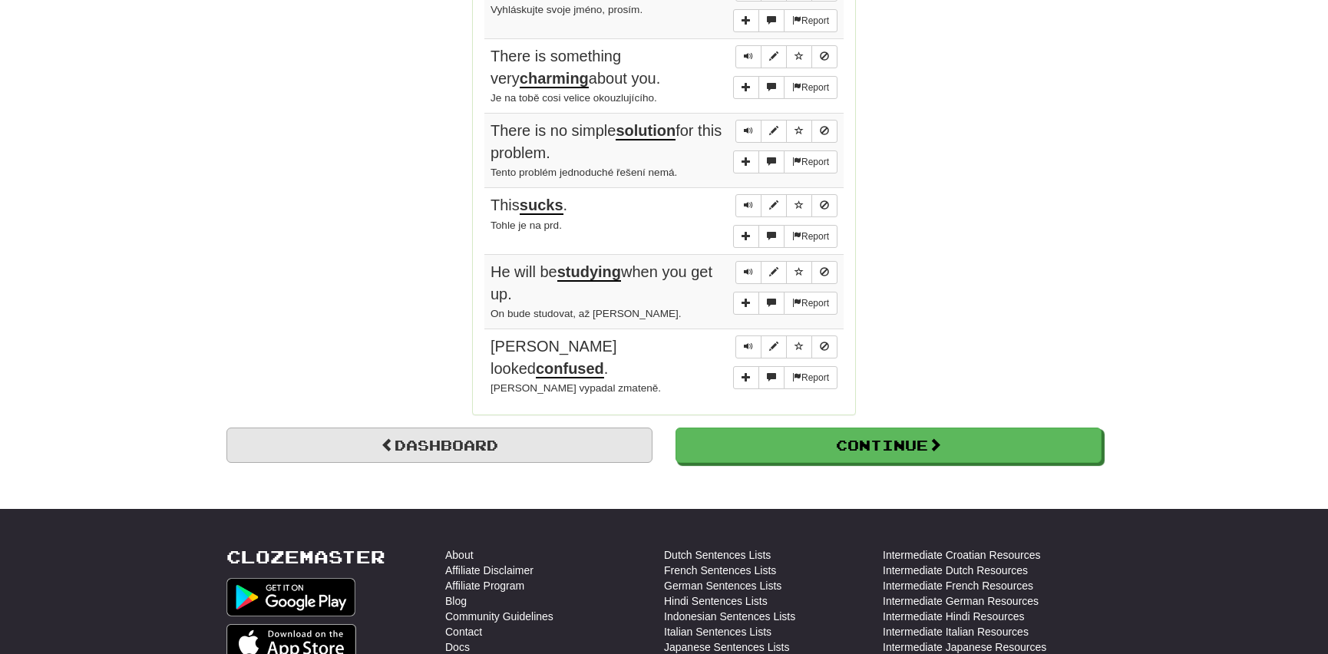
scroll to position [1256, 0]
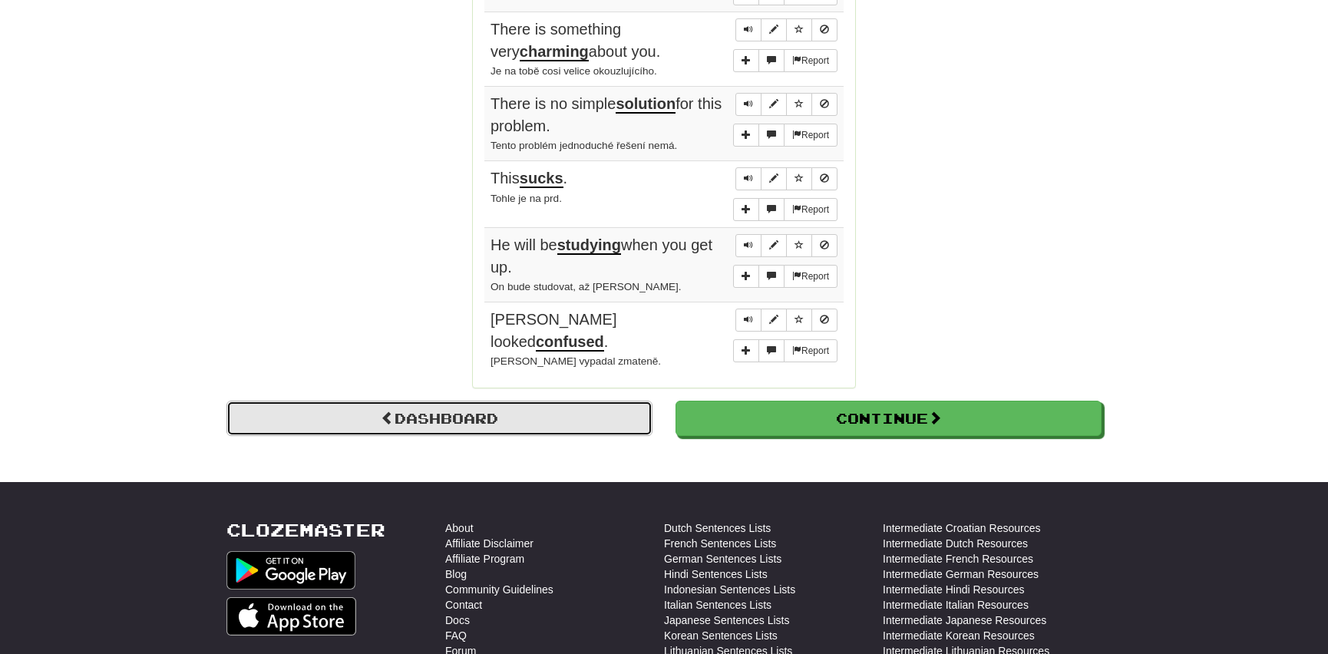
click at [557, 401] on link "Dashboard" at bounding box center [439, 418] width 426 height 35
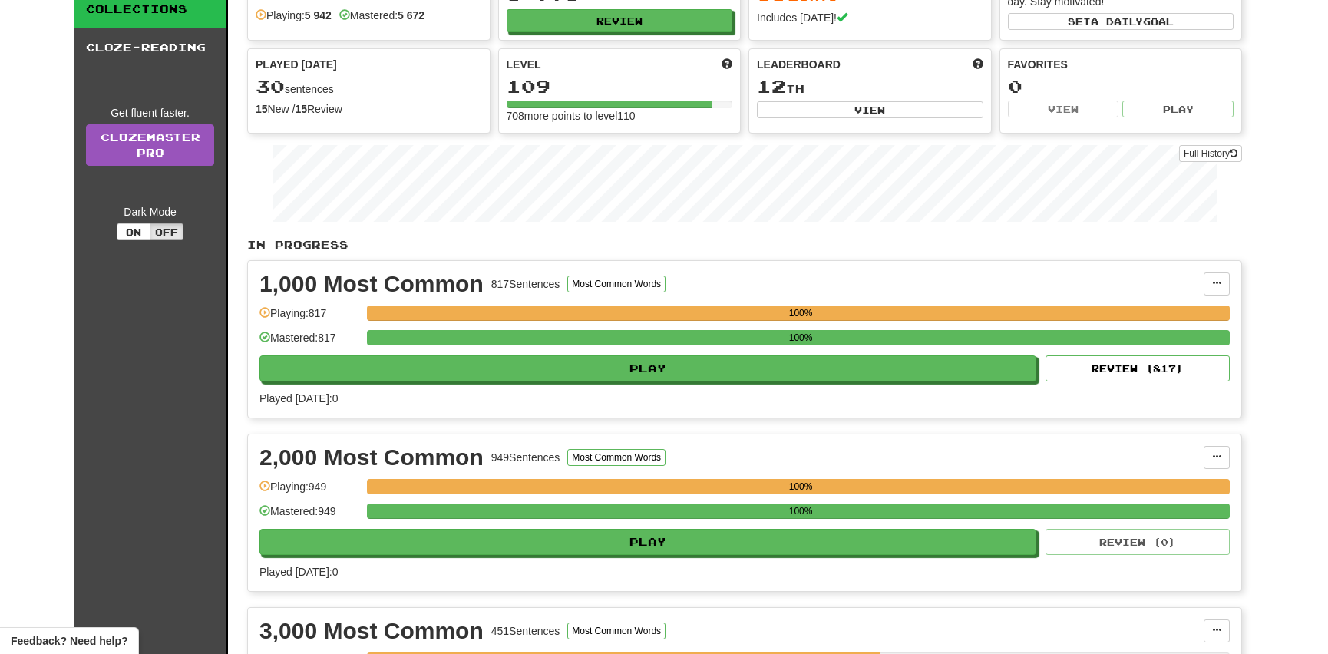
scroll to position [69, 0]
